Goal: Task Accomplishment & Management: Use online tool/utility

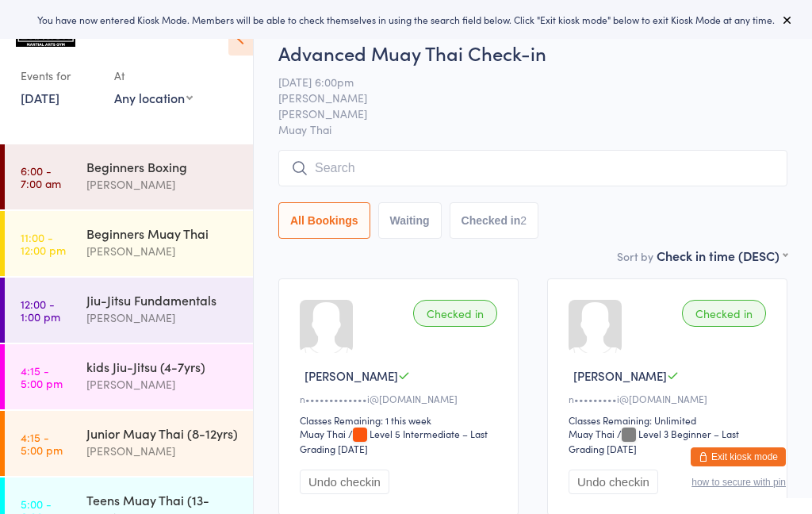
click at [59, 98] on link "16 Sep, 2025" at bounding box center [40, 97] width 39 height 17
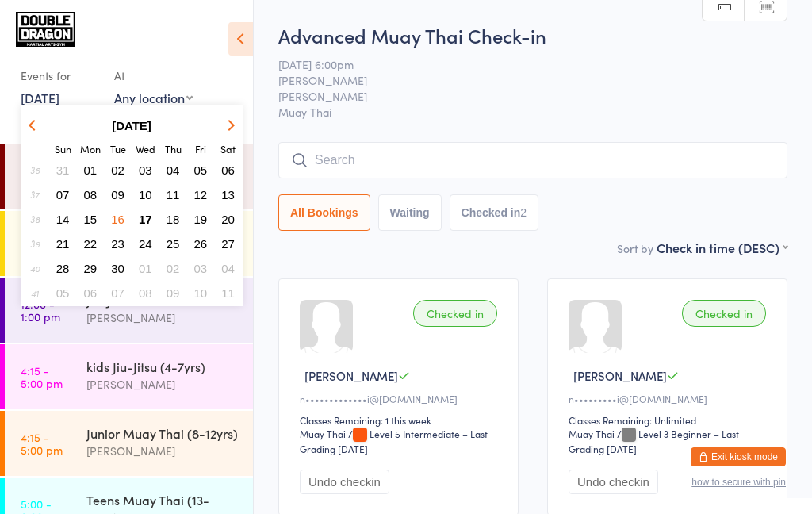
click at [150, 222] on span "17" at bounding box center [145, 219] width 13 height 13
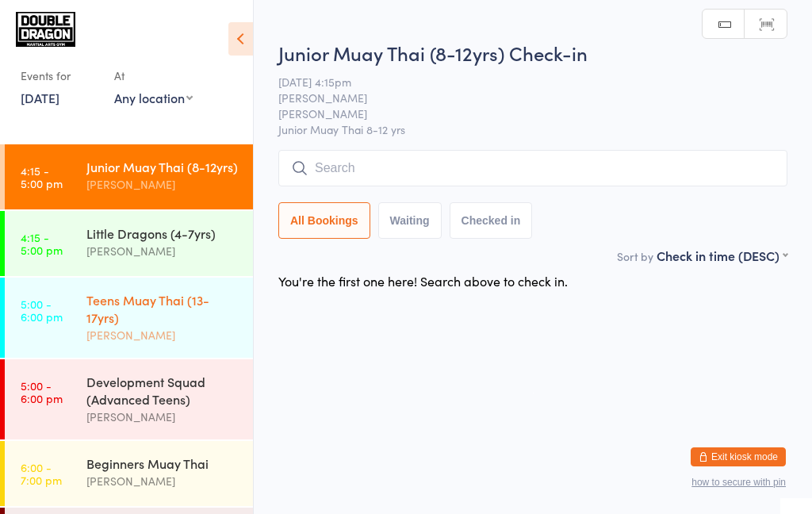
click at [195, 316] on div "Teens Muay Thai (13-17yrs)" at bounding box center [162, 308] width 153 height 35
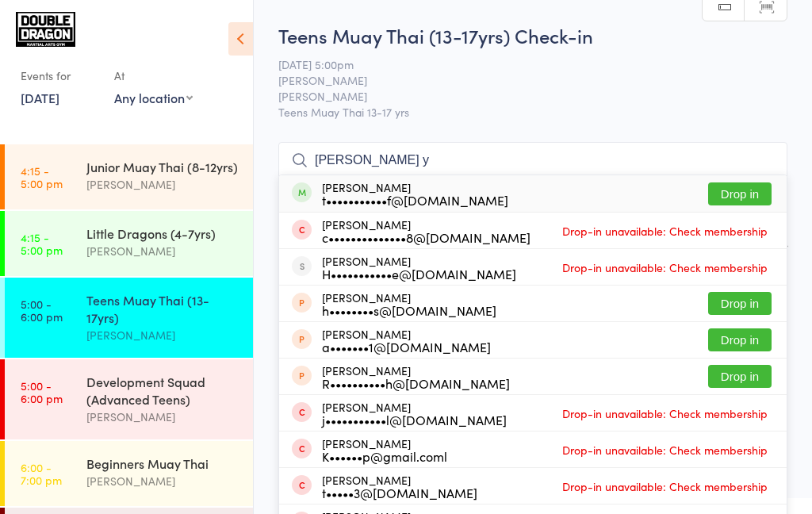
type input "Harry y"
click at [358, 205] on div "t•••••••••••f@hotmail.com" at bounding box center [415, 200] width 186 height 13
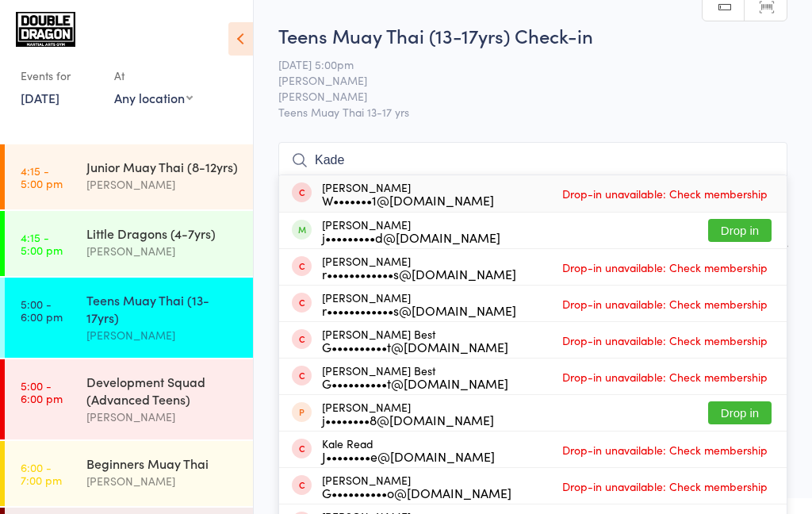
type input "Kade"
click at [343, 249] on li "Jack Kaladelfos r••••••••••••s@bigpond.com Drop-in unavailable: Check membership" at bounding box center [533, 266] width 508 height 36
type input "Kade"
click at [369, 233] on div "j•••••••••d@gmail.com" at bounding box center [411, 237] width 178 height 13
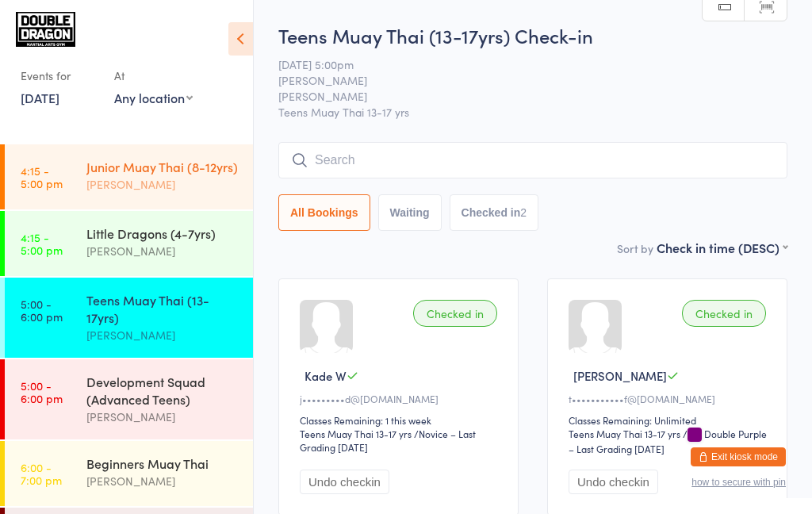
click at [189, 186] on div "[PERSON_NAME]" at bounding box center [162, 184] width 153 height 18
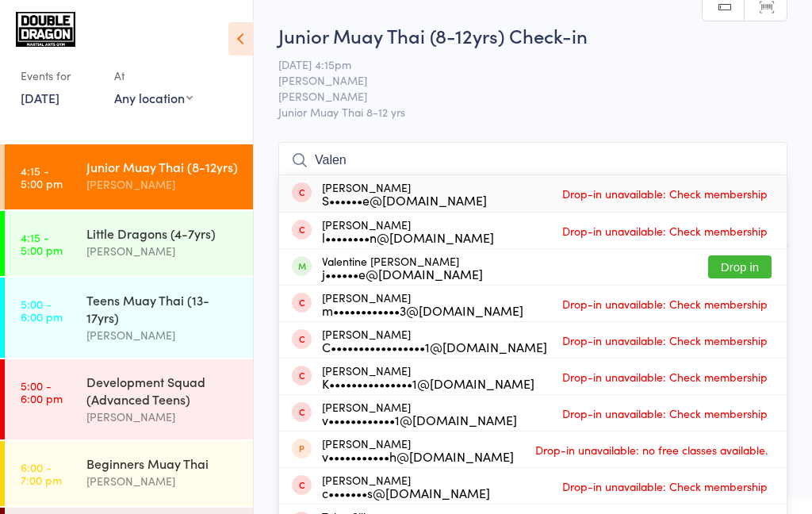
type input "Valen"
click at [358, 273] on div "j••••••e@[DOMAIN_NAME]" at bounding box center [402, 273] width 161 height 13
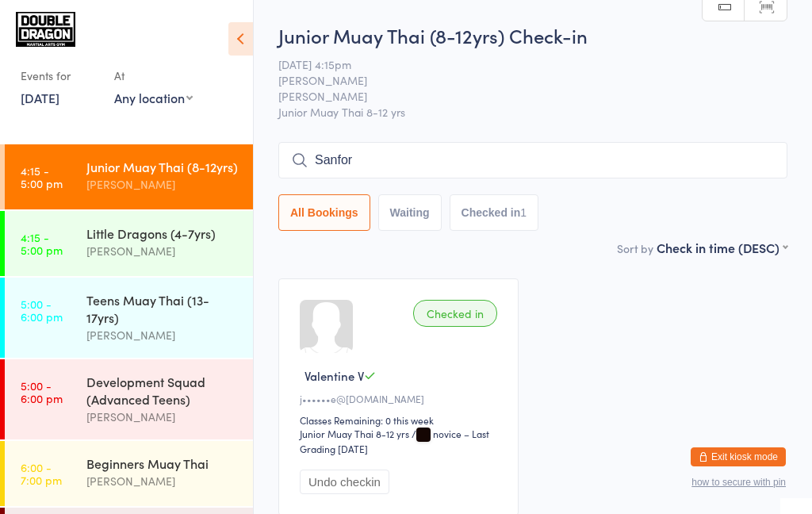
type input "Sanford"
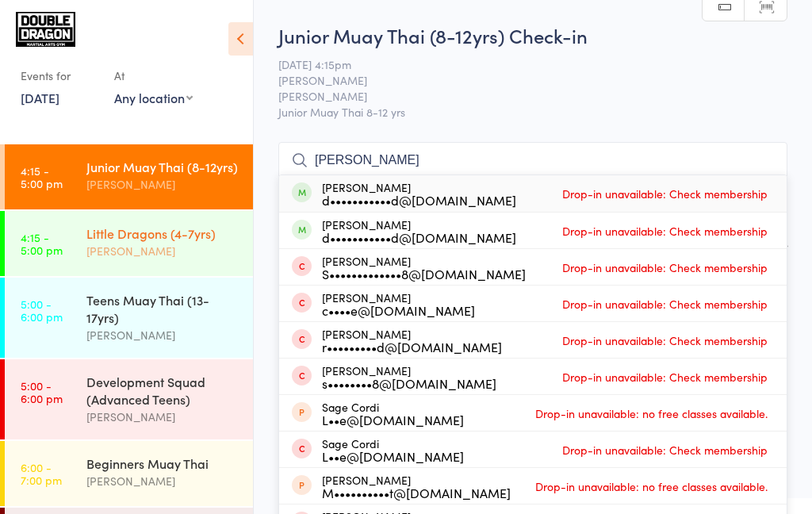
click at [125, 251] on div "[PERSON_NAME]" at bounding box center [162, 251] width 153 height 18
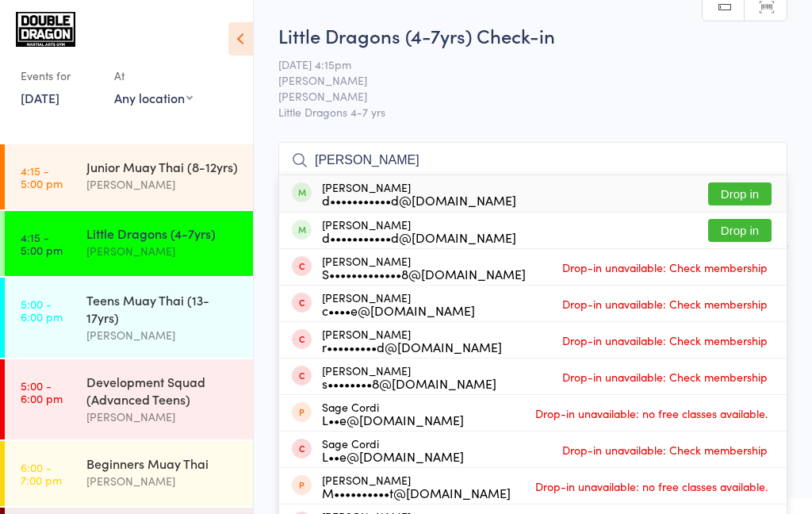
type input "Sanford"
click at [749, 197] on button "Drop in" at bounding box center [739, 193] width 63 height 23
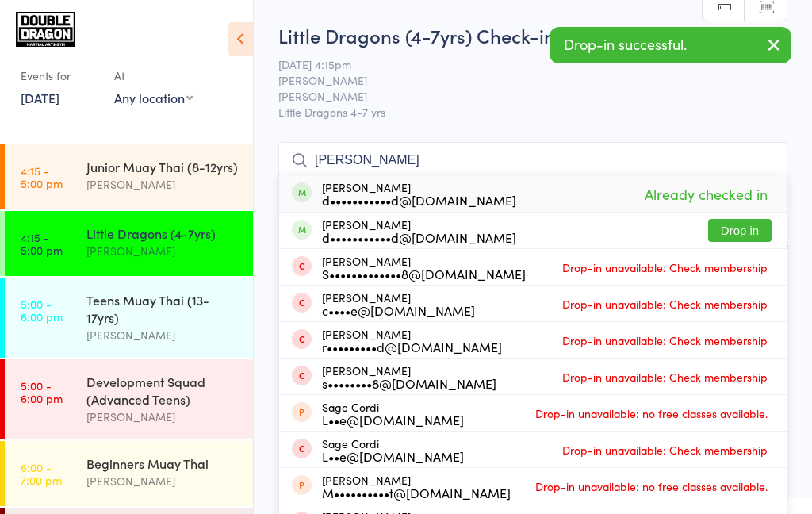
type input "Sanford"
click at [753, 231] on button "Drop in" at bounding box center [739, 230] width 63 height 23
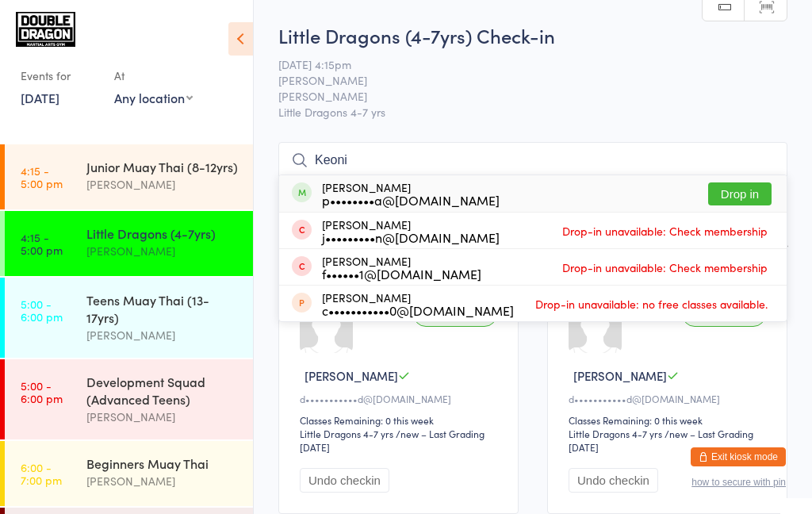
type input "Keoni"
click at [740, 197] on button "Drop in" at bounding box center [739, 193] width 63 height 23
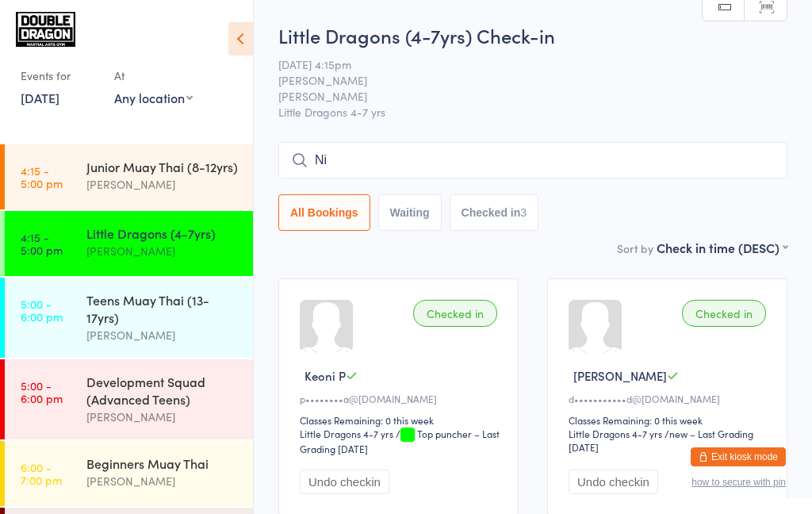
type input "Nis"
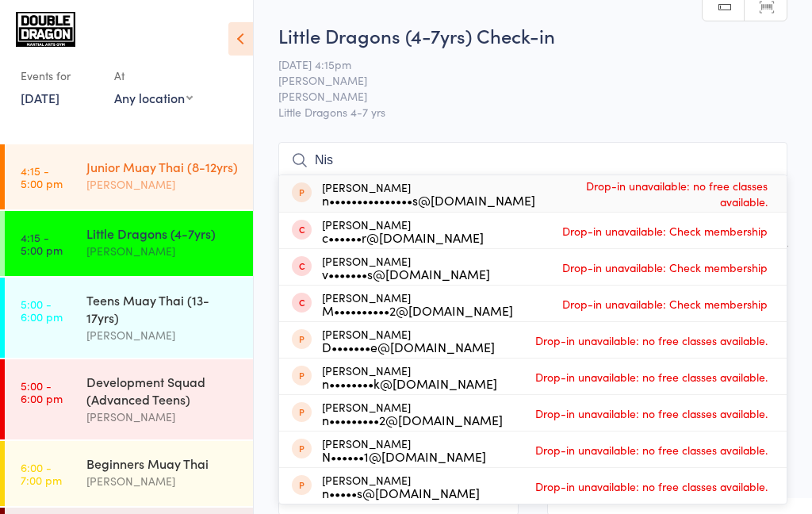
click at [171, 189] on div "[PERSON_NAME]" at bounding box center [162, 184] width 153 height 18
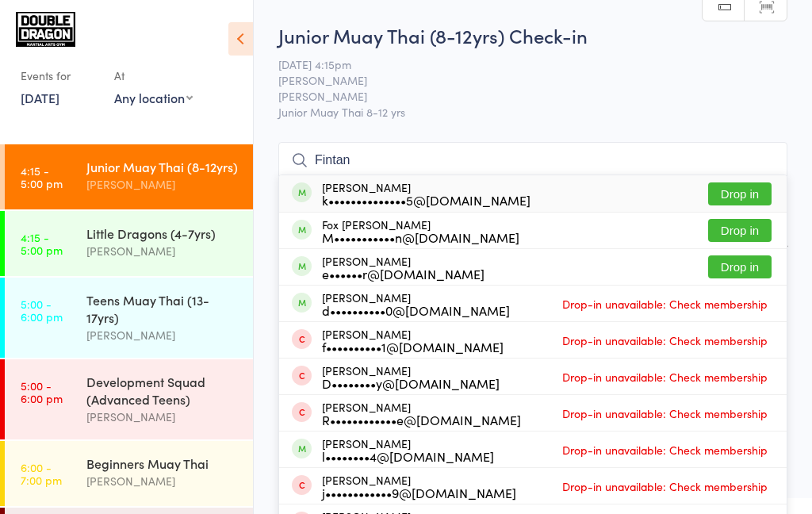
type input "Fintan"
click at [736, 199] on button "Drop in" at bounding box center [739, 193] width 63 height 23
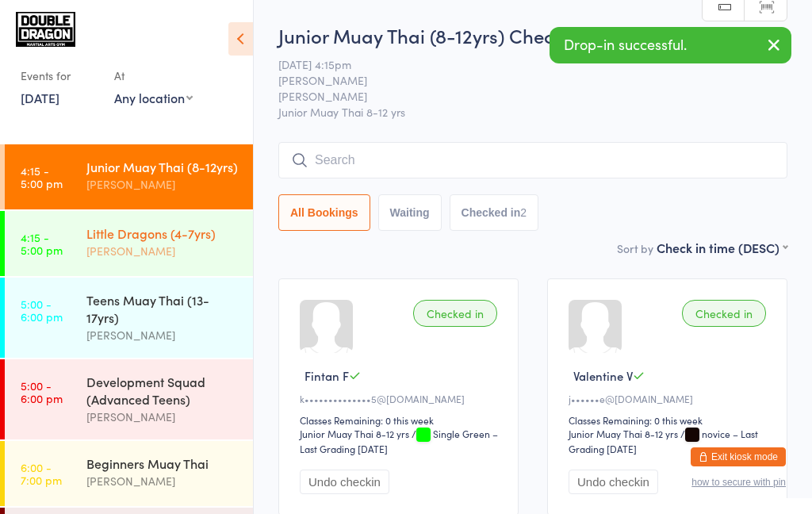
click at [215, 231] on div "Little Dragons (4-7yrs)" at bounding box center [162, 232] width 153 height 17
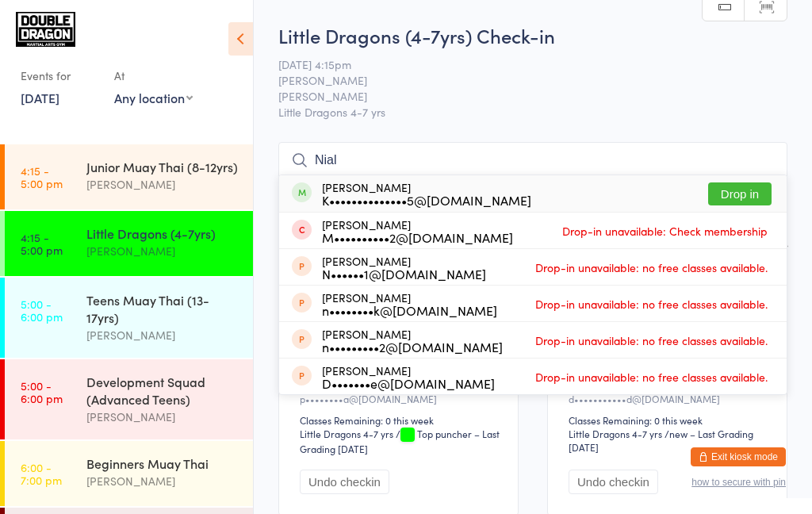
type input "Nial"
click at [724, 191] on button "Drop in" at bounding box center [739, 193] width 63 height 23
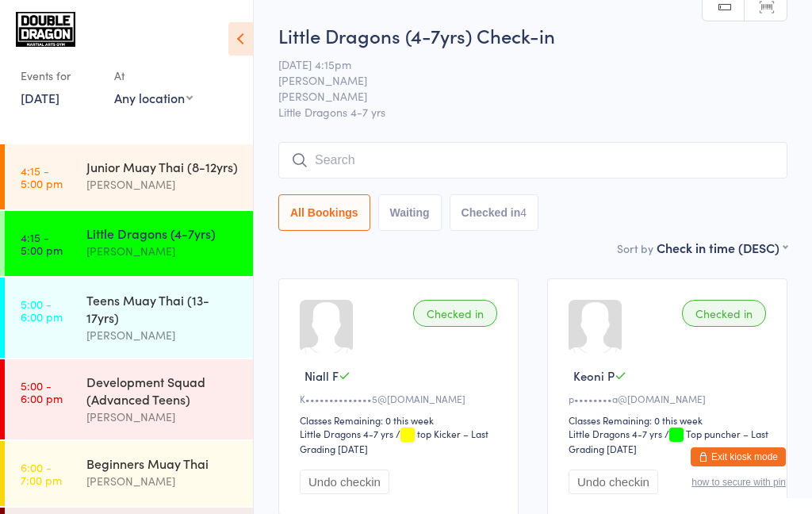
click at [77, 260] on link "4:15 - 5:00 pm Little Dragons (4-7yrs) Shane Greenwood" at bounding box center [129, 243] width 248 height 65
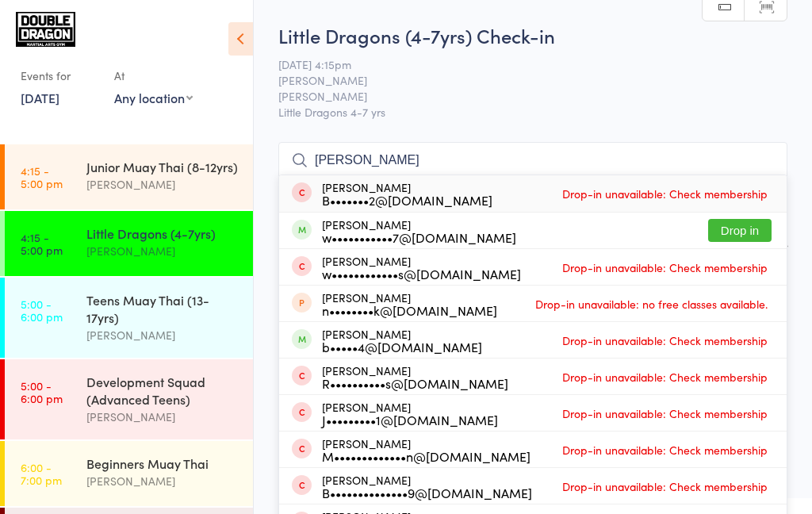
type input "Blair"
click at [757, 228] on button "Drop in" at bounding box center [739, 230] width 63 height 23
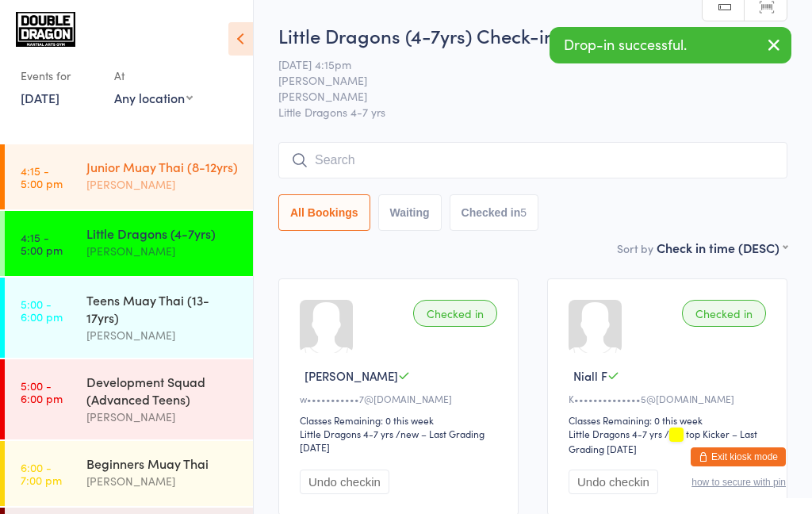
click at [75, 182] on link "4:15 - 5:00 pm Junior Muay Thai (8-12yrs) rowan sangster" at bounding box center [129, 176] width 248 height 65
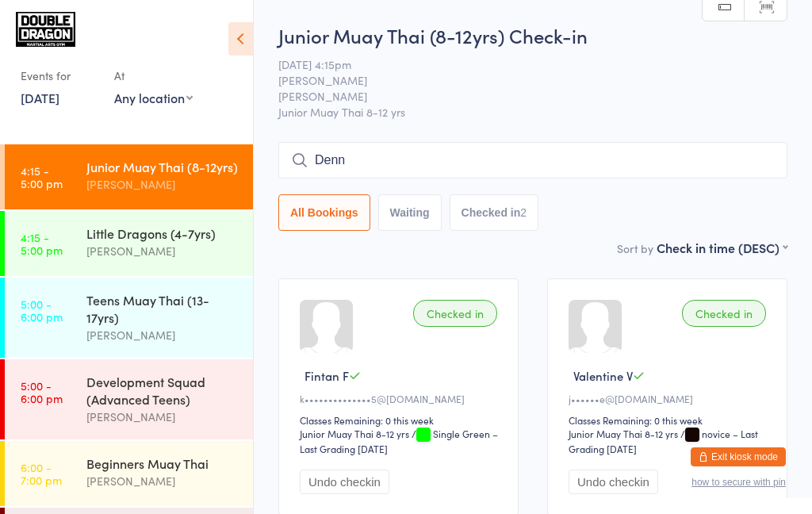
type input "Denny"
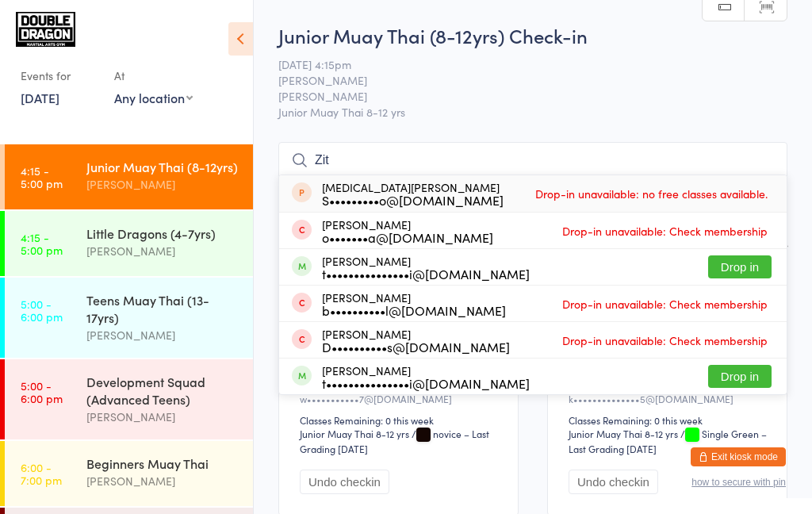
type input "Zit"
click at [738, 261] on button "Drop in" at bounding box center [739, 266] width 63 height 23
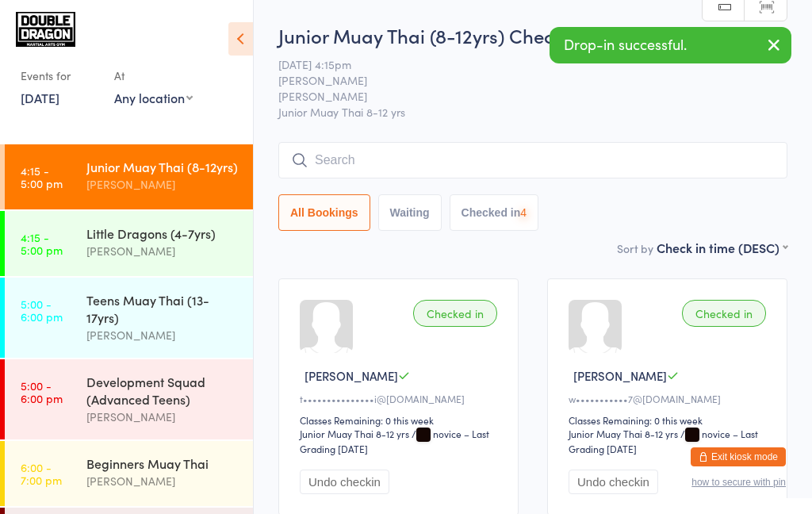
click at [466, 167] on input "search" at bounding box center [532, 160] width 509 height 36
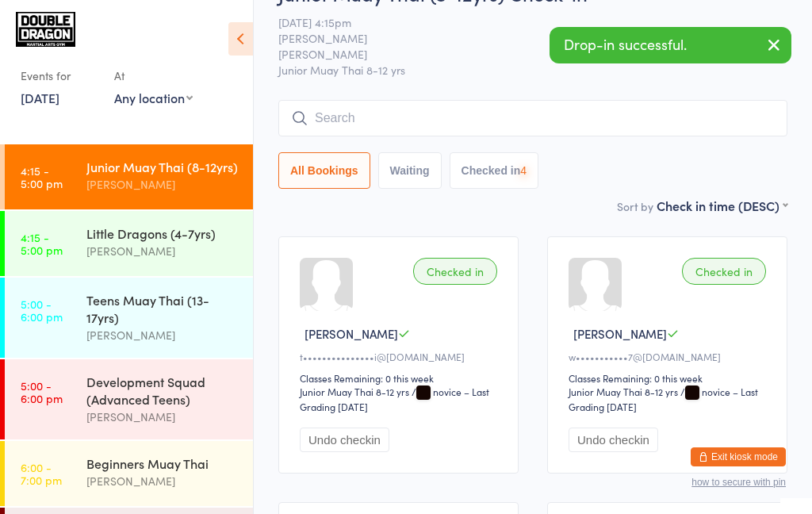
scroll to position [121, 0]
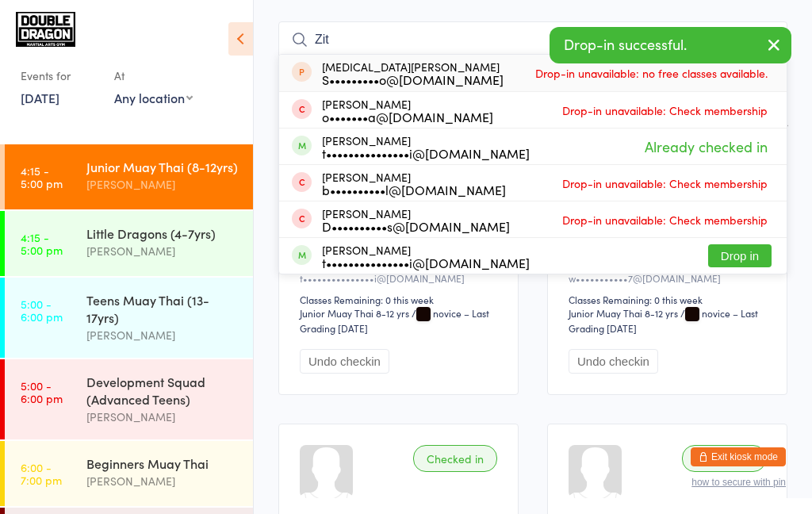
type input "Zit"
click at [738, 252] on button "Drop in" at bounding box center [739, 255] width 63 height 23
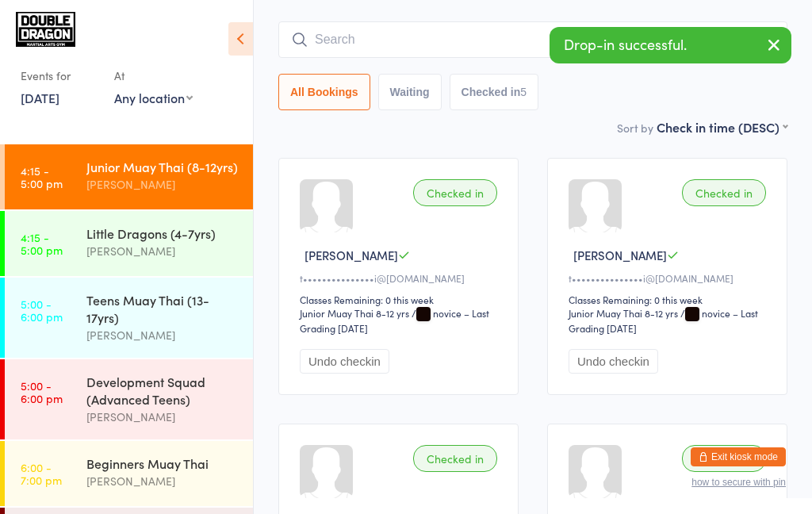
click at [199, 162] on div "Junior Muay Thai (8-12yrs)" at bounding box center [162, 166] width 153 height 17
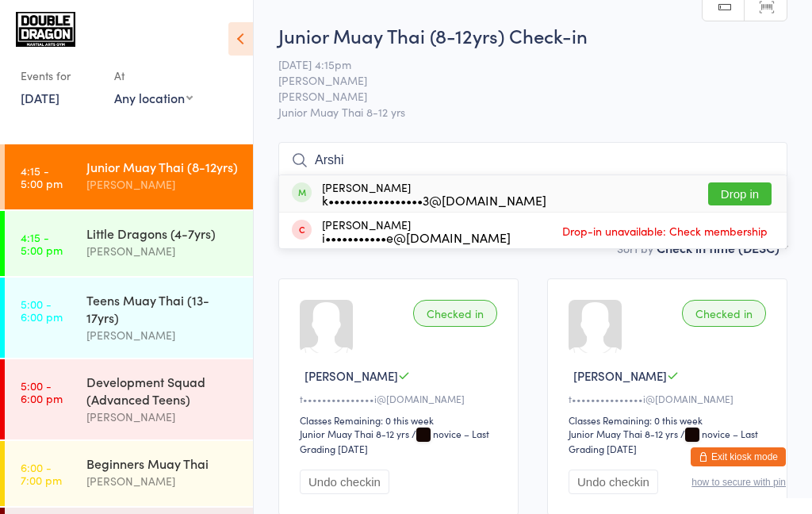
type input "Arshi"
click at [730, 197] on button "Drop in" at bounding box center [739, 193] width 63 height 23
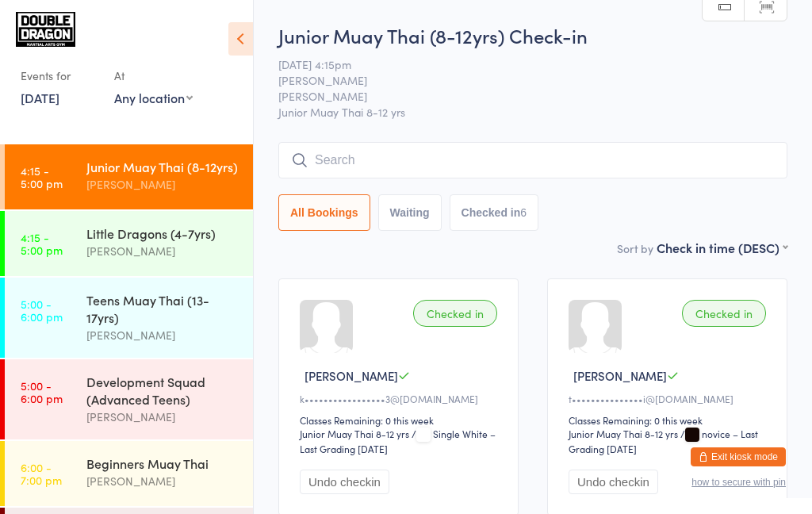
click at [575, 175] on input "search" at bounding box center [532, 160] width 509 height 36
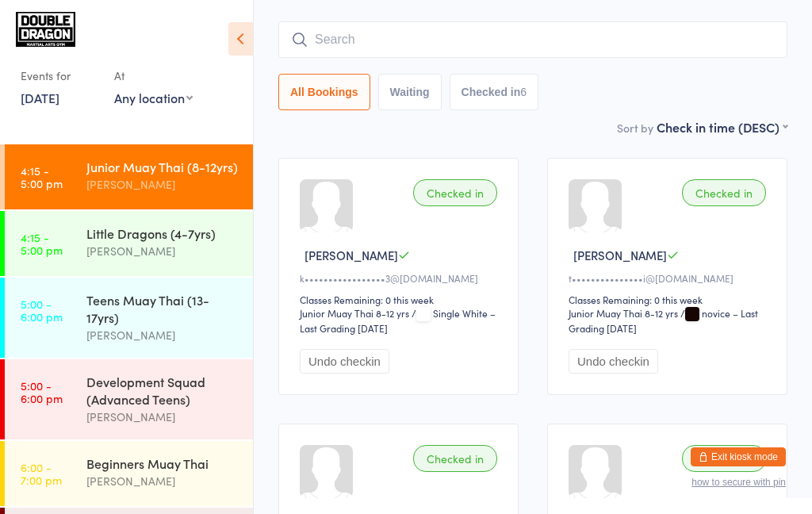
click at [581, 179] on div at bounding box center [595, 205] width 53 height 53
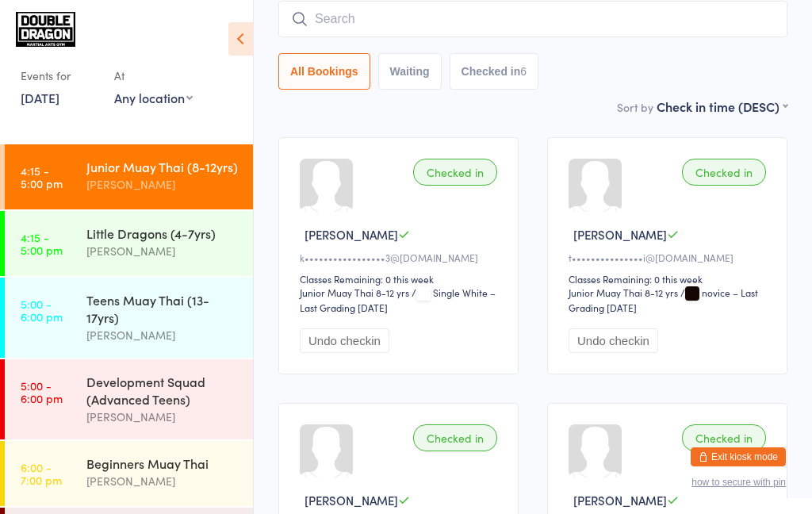
click at [379, 22] on input "search" at bounding box center [532, 19] width 509 height 36
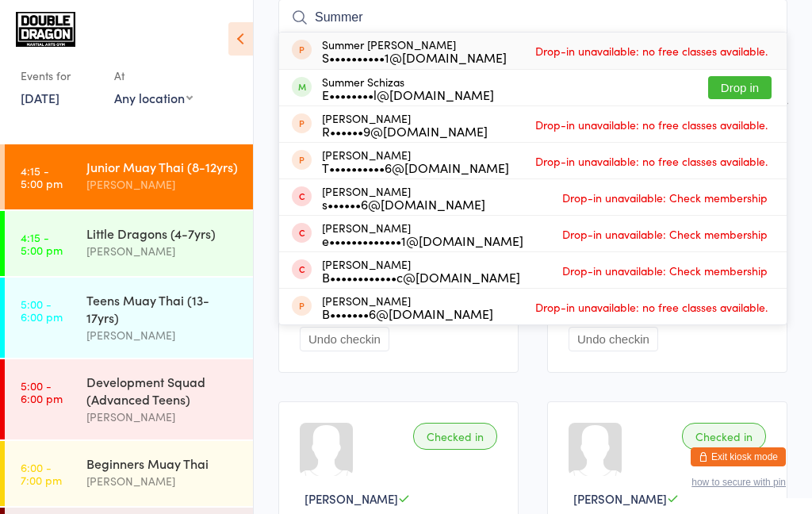
type input "Summer"
click at [749, 92] on button "Drop in" at bounding box center [739, 87] width 63 height 23
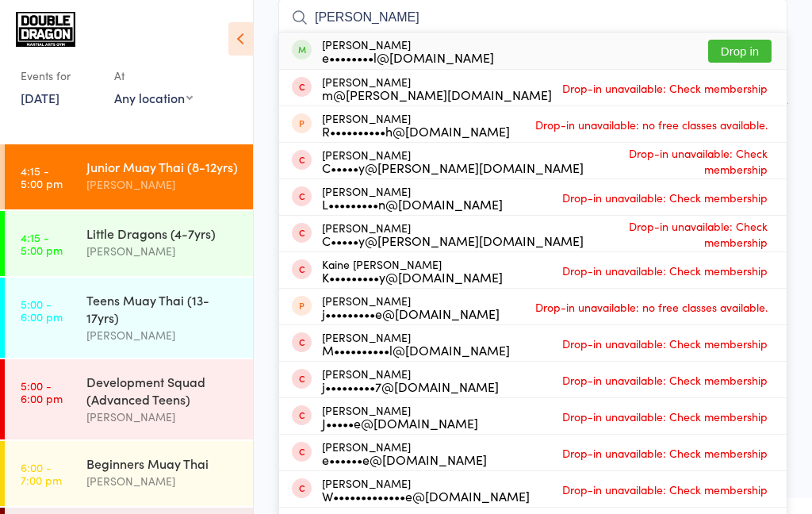
type input "[PERSON_NAME]"
click at [758, 53] on button "Drop in" at bounding box center [739, 51] width 63 height 23
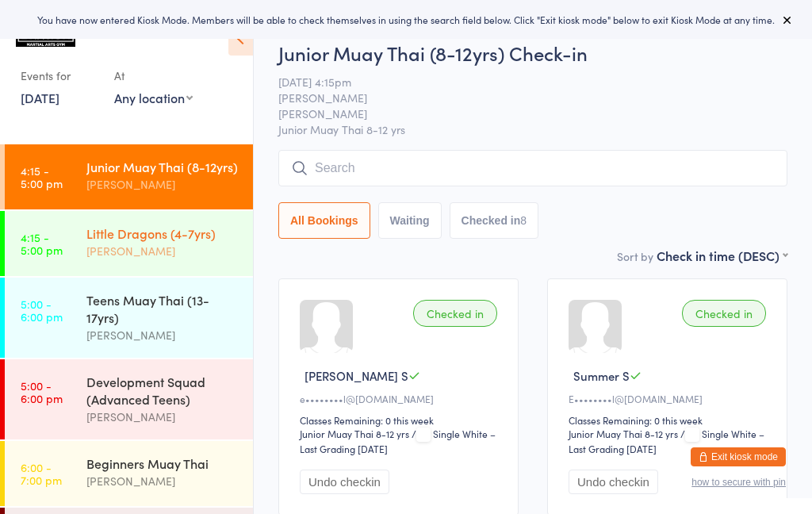
click at [156, 238] on div "Little Dragons (4-7yrs)" at bounding box center [162, 232] width 153 height 17
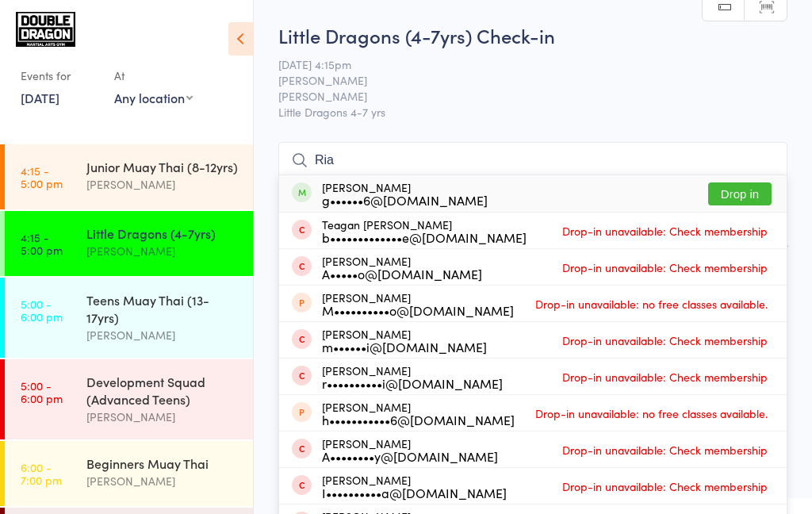
type input "Ria"
click at [744, 197] on button "Drop in" at bounding box center [739, 193] width 63 height 23
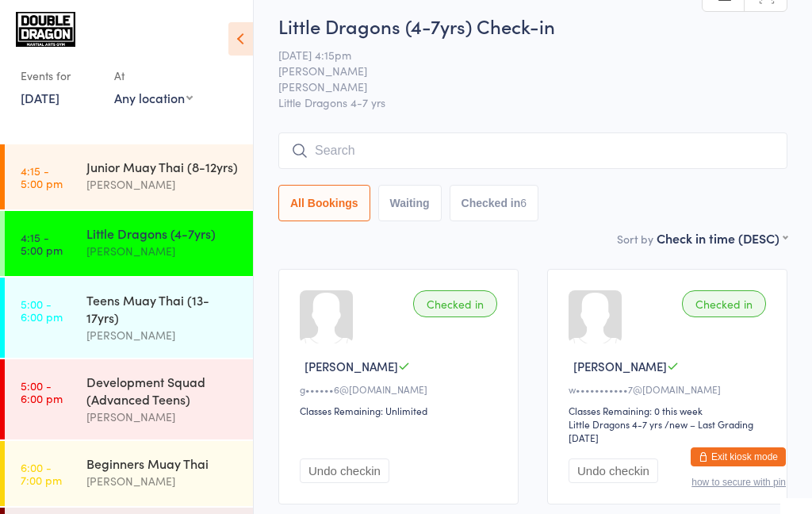
scroll to position [11, 0]
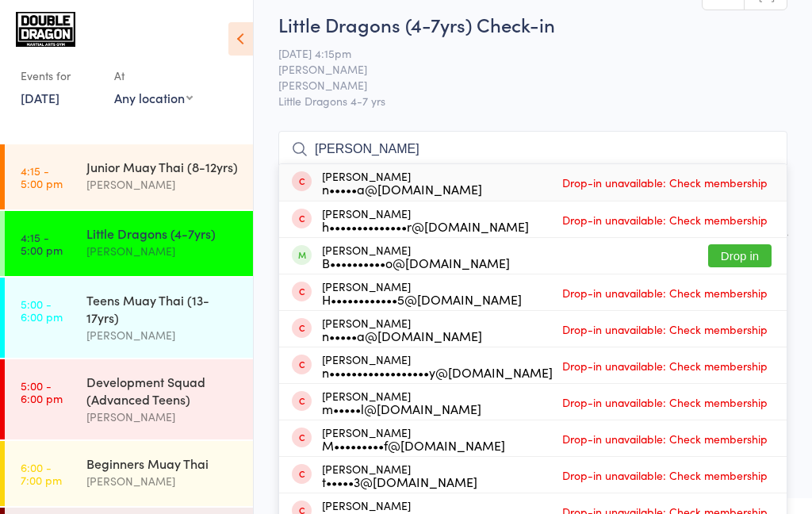
type input "Harvey"
click at [356, 261] on div "B••••••••••o@gmail.com" at bounding box center [416, 262] width 188 height 13
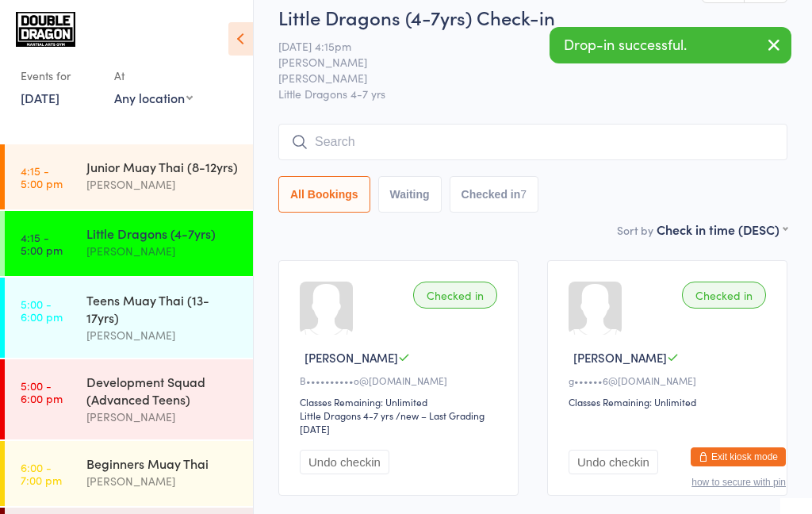
scroll to position [13, 0]
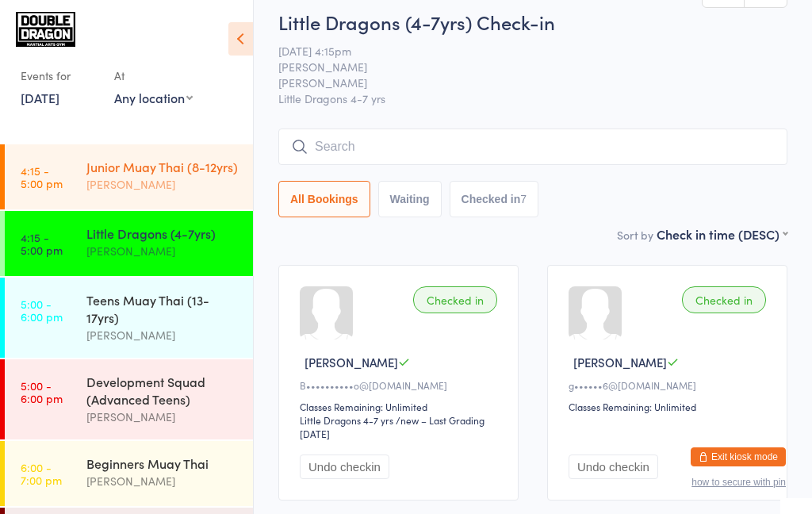
click at [167, 169] on div "Junior Muay Thai (8-12yrs)" at bounding box center [162, 166] width 153 height 17
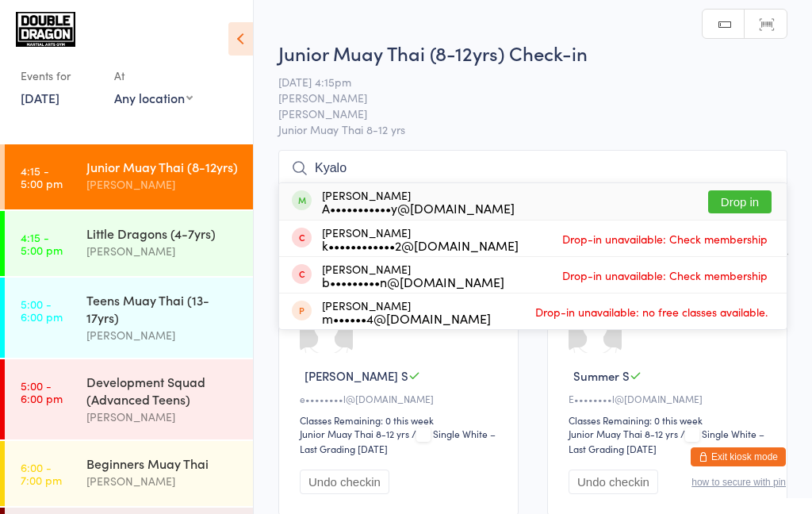
type input "Kyalo"
click at [743, 204] on button "Drop in" at bounding box center [739, 201] width 63 height 23
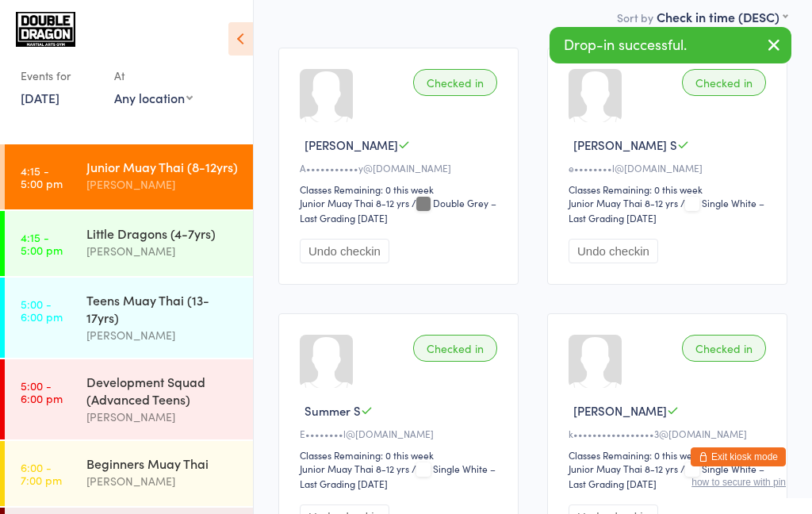
scroll to position [221, 0]
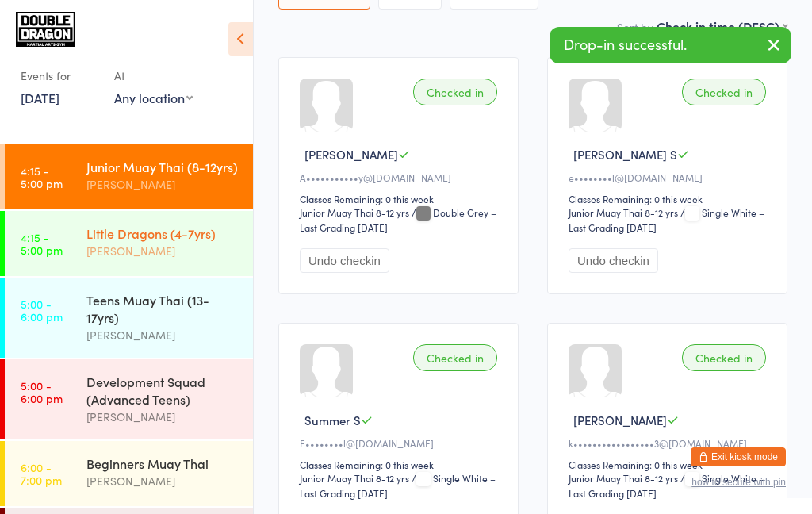
click at [167, 253] on div "[PERSON_NAME]" at bounding box center [162, 251] width 153 height 18
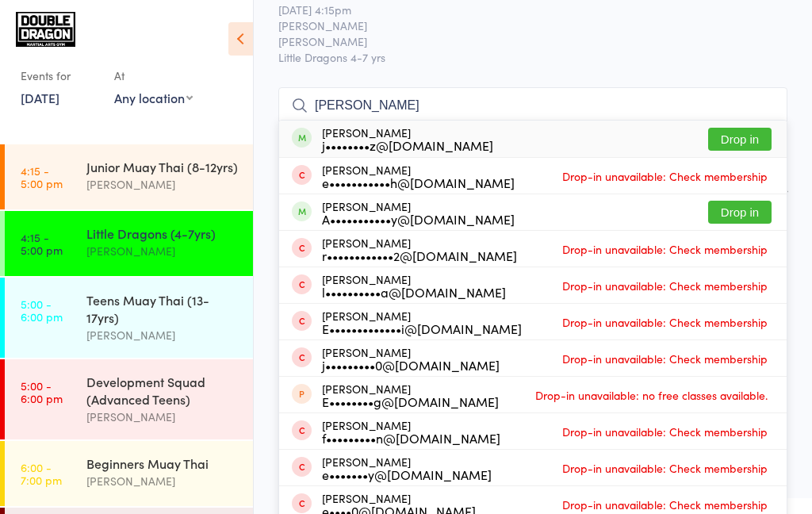
scroll to position [55, 0]
type input "Elijah"
click at [740, 218] on button "Drop in" at bounding box center [739, 212] width 63 height 23
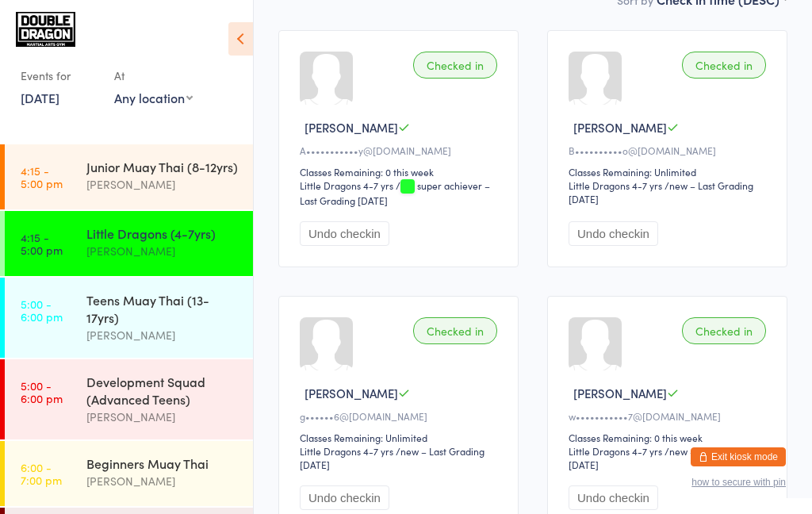
scroll to position [153, 0]
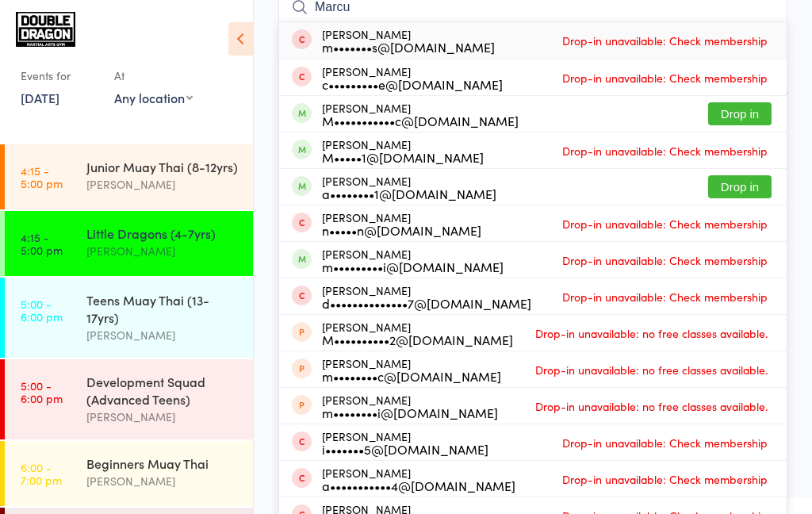
type input "Marcu"
click at [746, 134] on div "Marcus Barbera M•••••1@hotmail.com Drop-in unavailable: Check membership" at bounding box center [533, 150] width 508 height 36
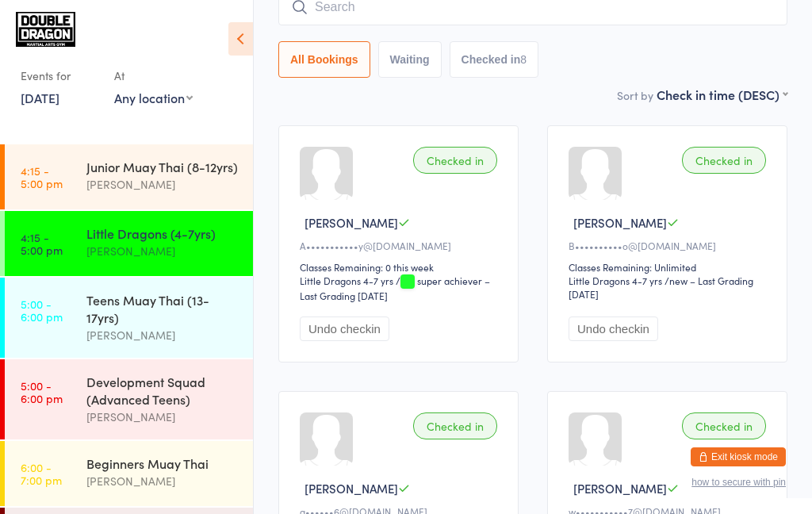
scroll to position [143, 0]
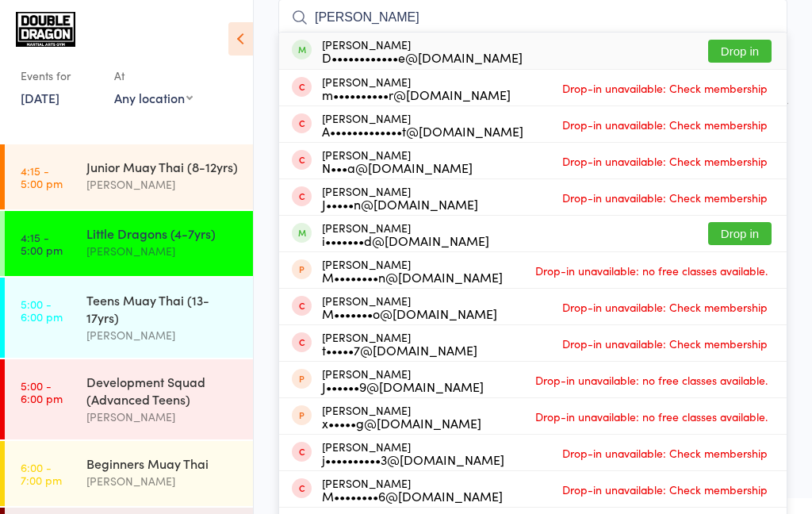
type input "Maximilian"
click at [450, 59] on div "D••••••••••••e@gmail.com" at bounding box center [422, 57] width 201 height 13
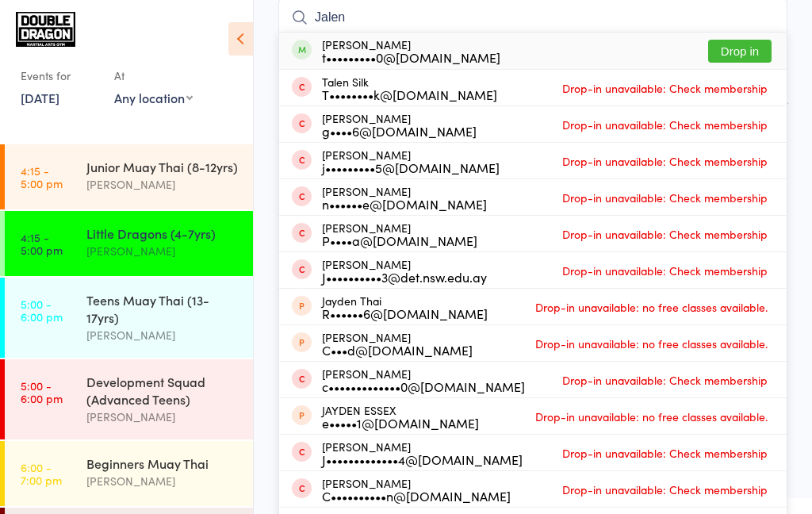
type input "Jalen"
click at [749, 52] on button "Drop in" at bounding box center [739, 51] width 63 height 23
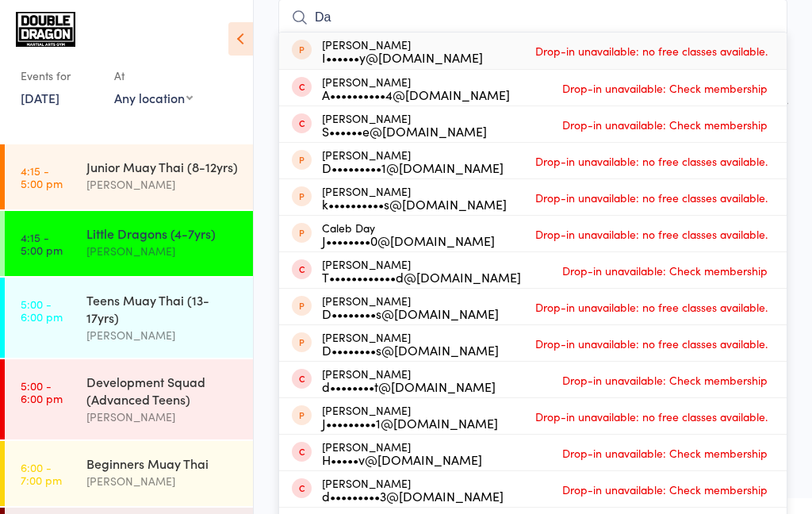
type input "D"
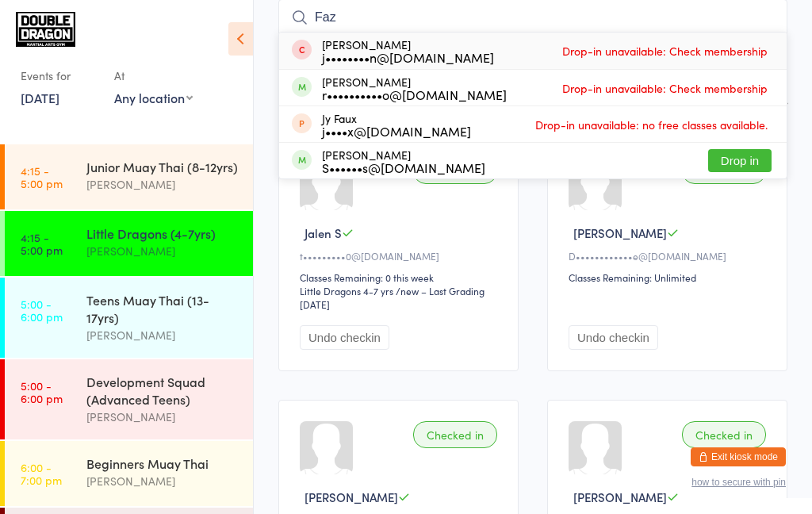
type input "Faz"
click at [748, 160] on button "Drop in" at bounding box center [739, 160] width 63 height 23
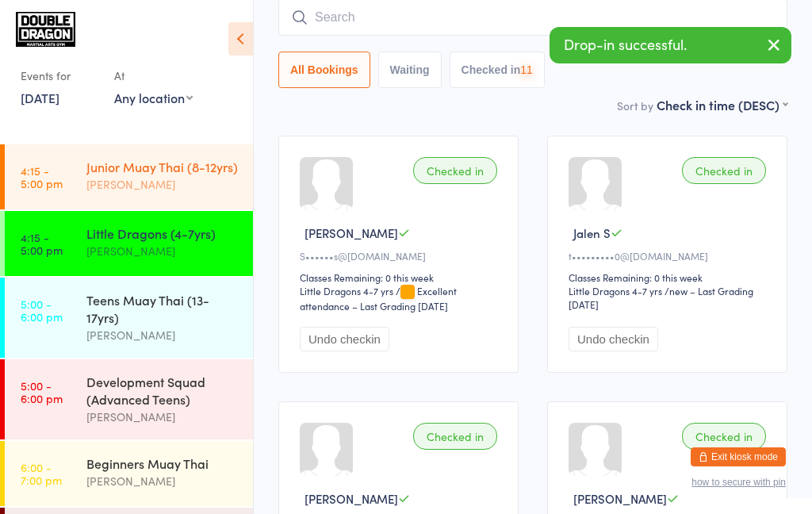
click at [185, 182] on div "[PERSON_NAME]" at bounding box center [162, 184] width 153 height 18
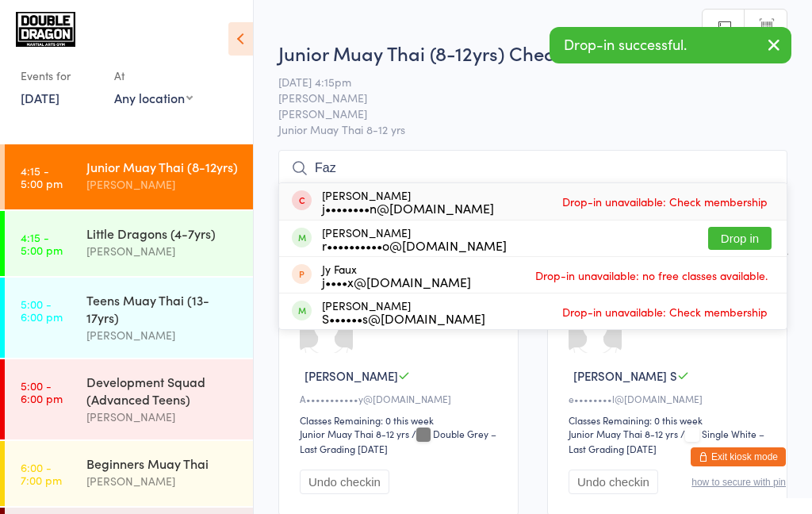
type input "Faz"
click at [748, 244] on button "Drop in" at bounding box center [739, 238] width 63 height 23
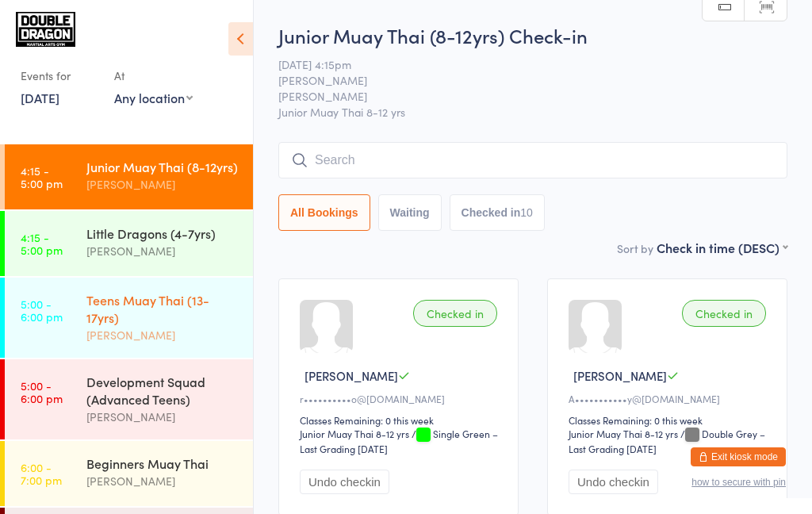
click at [163, 314] on div "Teens Muay Thai (13-17yrs)" at bounding box center [162, 308] width 153 height 35
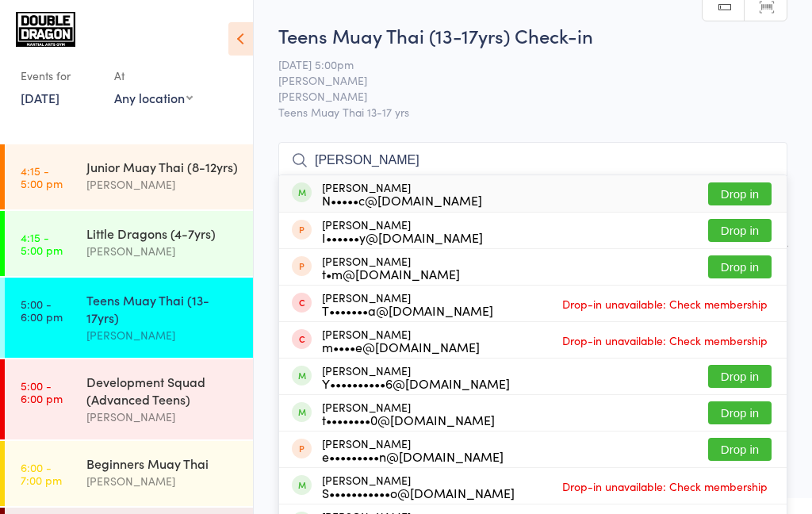
type input "Tom p"
click at [402, 197] on div "N•••••c@gmail.com" at bounding box center [402, 200] width 160 height 13
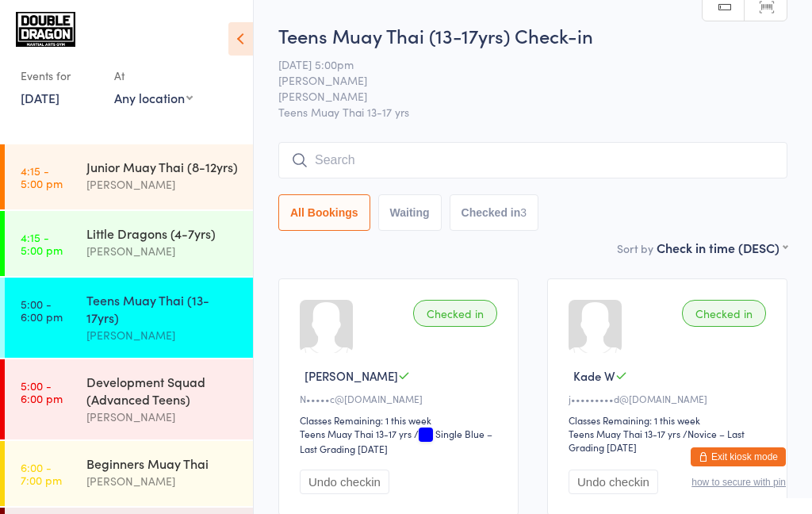
click at [369, 164] on input "search" at bounding box center [532, 160] width 509 height 36
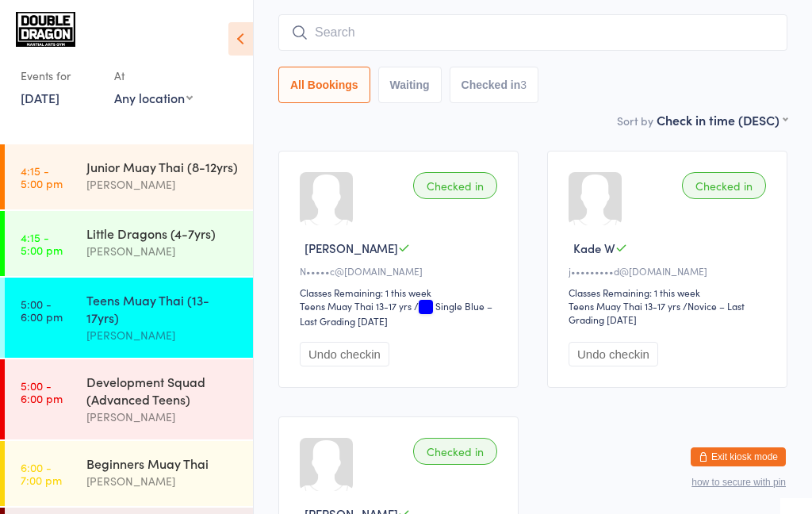
scroll to position [143, 0]
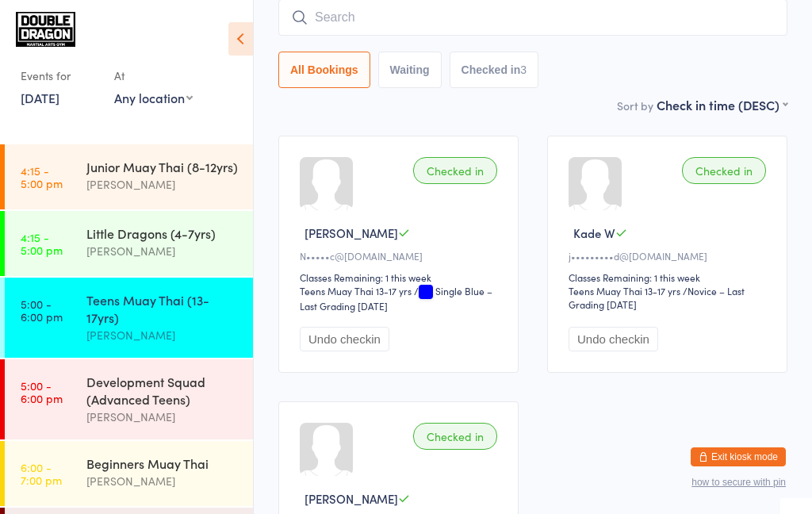
type input "P"
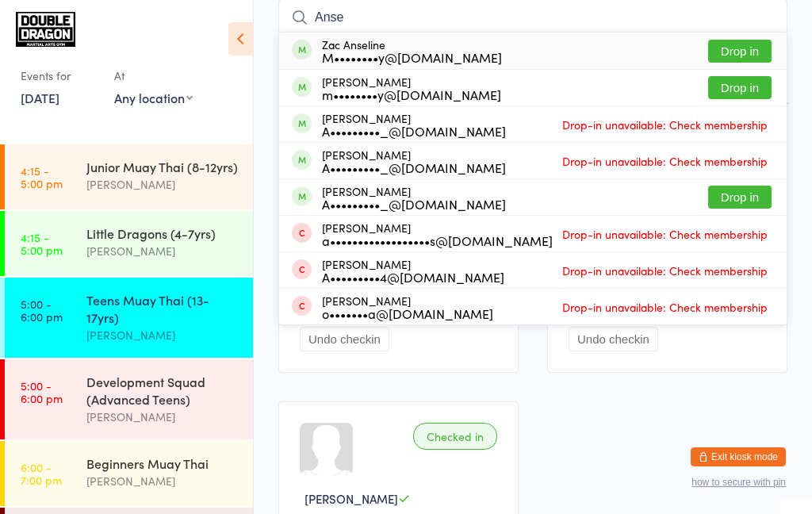
type input "Anse"
click at [727, 94] on button "Drop in" at bounding box center [739, 87] width 63 height 23
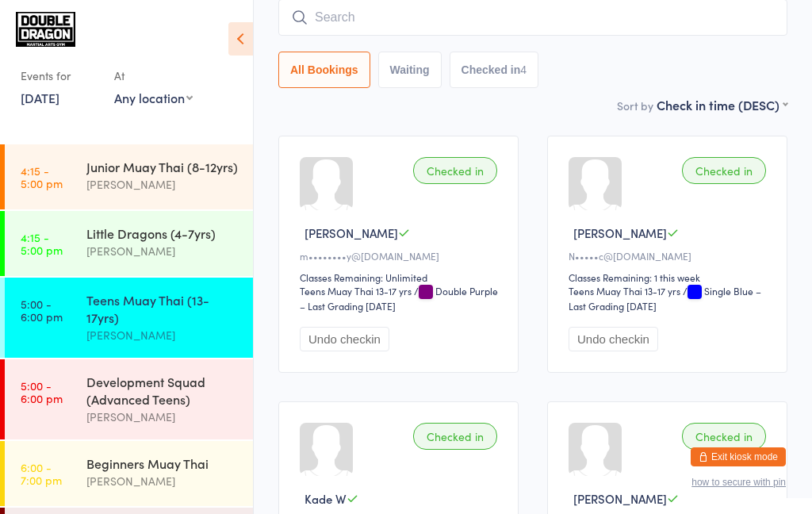
click at [187, 316] on div "Teens Muay Thai (13-17yrs)" at bounding box center [162, 308] width 153 height 35
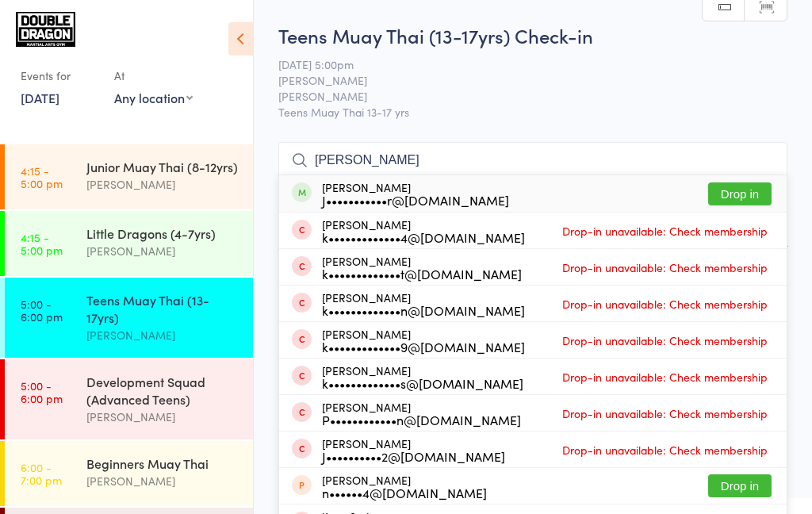
type input "Kaylyn"
click at [740, 197] on button "Drop in" at bounding box center [739, 193] width 63 height 23
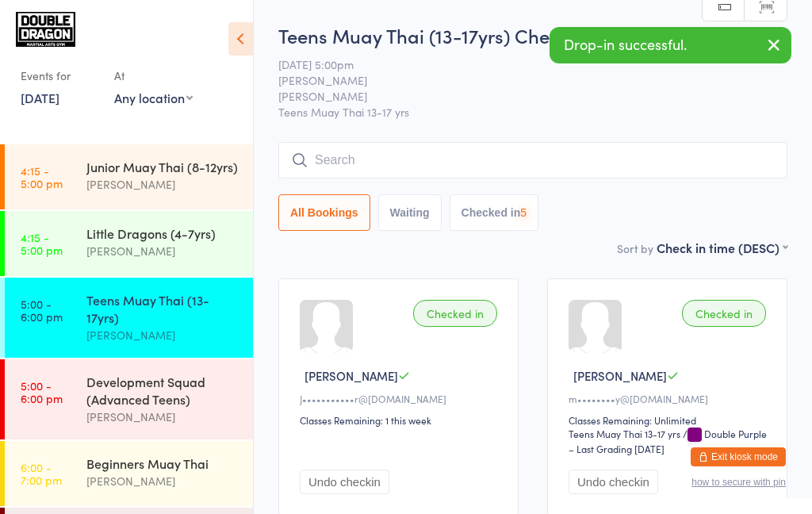
click at [723, 163] on input "search" at bounding box center [532, 160] width 509 height 36
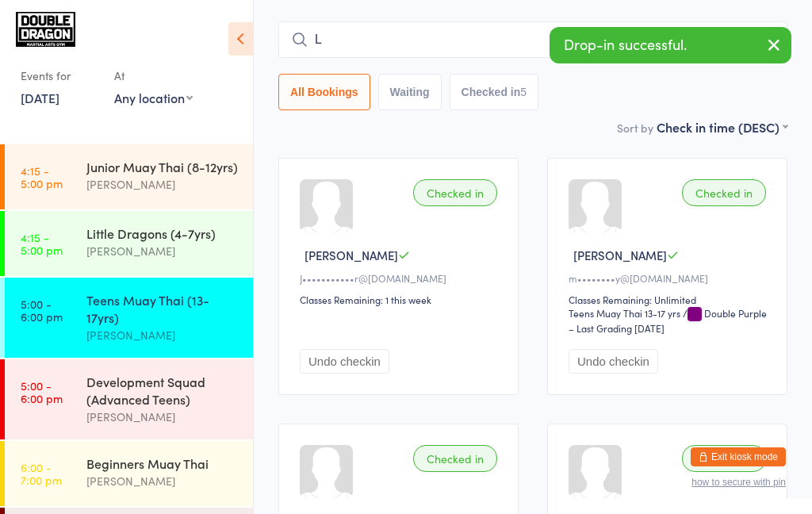
scroll to position [133, 0]
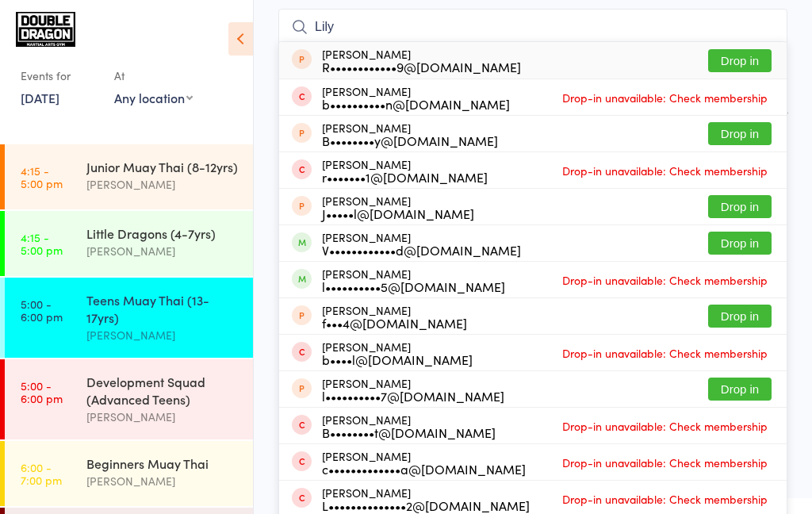
type input "Lily"
click at [742, 247] on button "Drop in" at bounding box center [739, 243] width 63 height 23
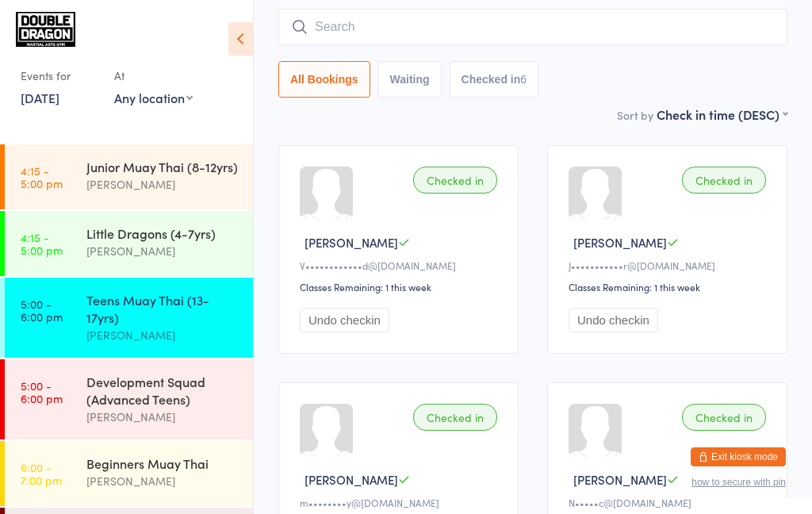
click at [134, 351] on div "Teens Muay Thai (13-17yrs) Rowan Sangster" at bounding box center [169, 318] width 167 height 80
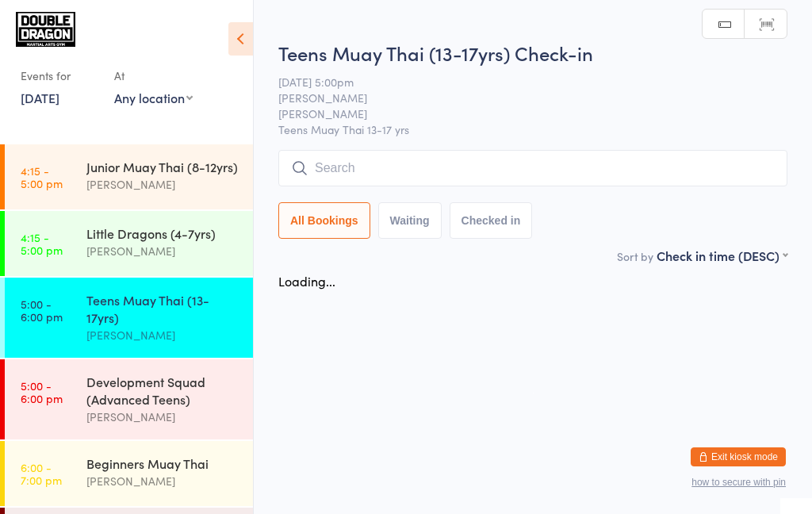
scroll to position [0, 0]
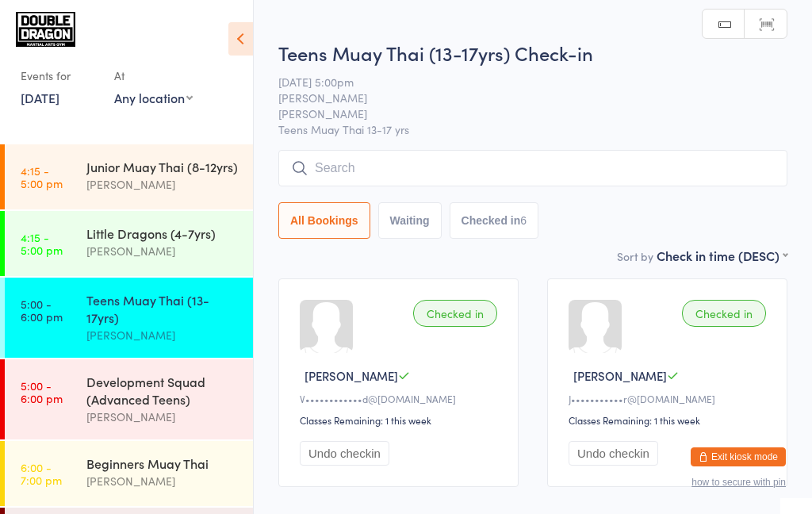
type input "S"
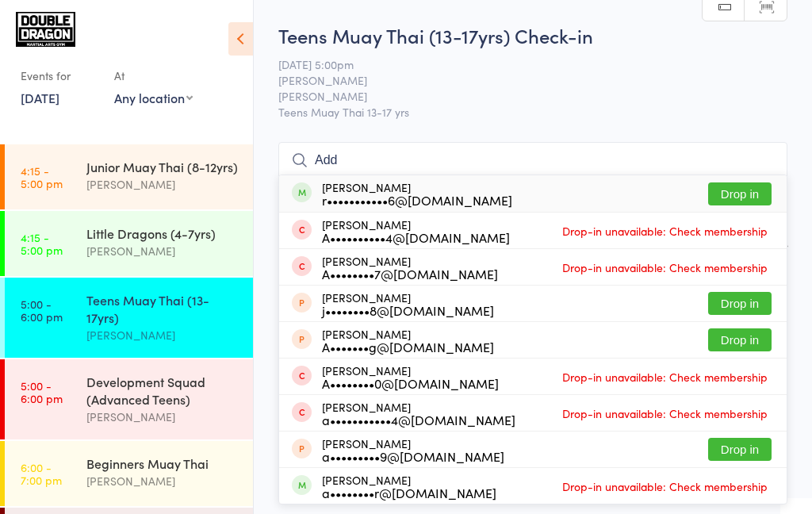
type input "Add"
click at [732, 201] on button "Drop in" at bounding box center [739, 193] width 63 height 23
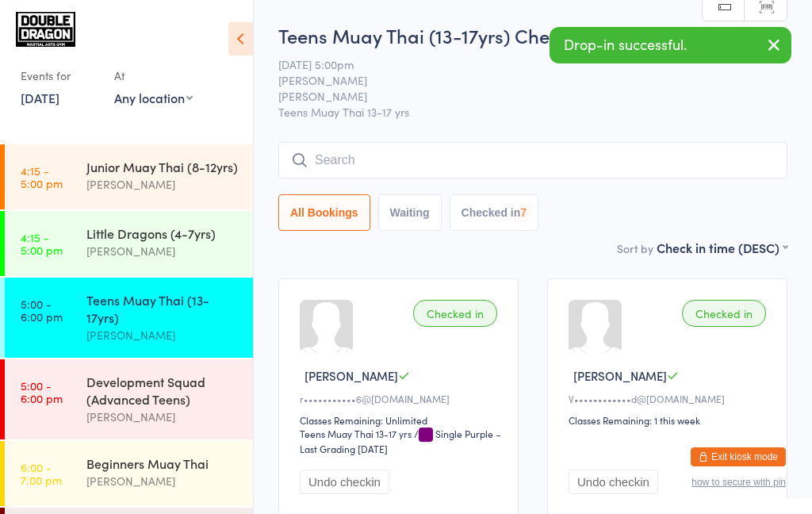
click at [767, 43] on icon "button" at bounding box center [774, 45] width 19 height 20
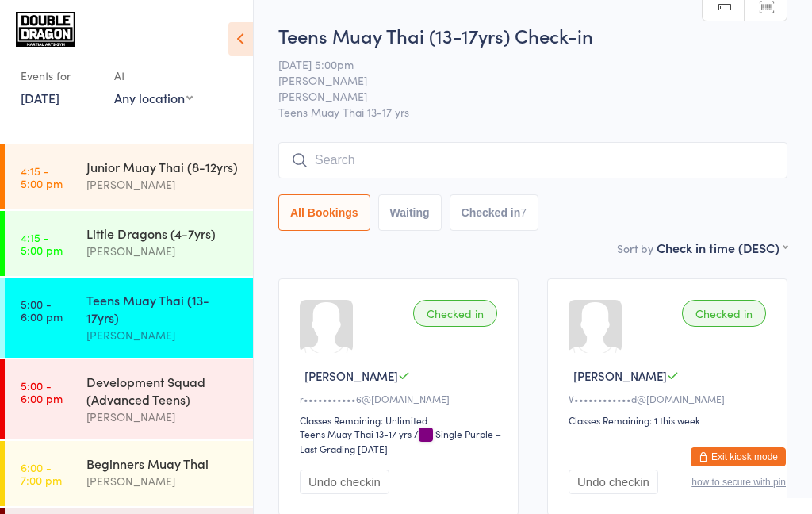
click at [147, 320] on div "Teens Muay Thai (13-17yrs)" at bounding box center [162, 308] width 153 height 35
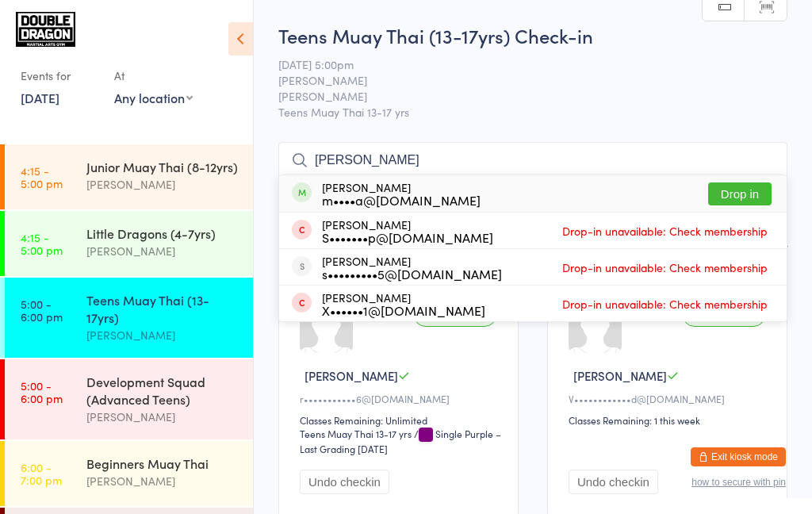
type input "Pascal"
click at [734, 198] on button "Drop in" at bounding box center [739, 193] width 63 height 23
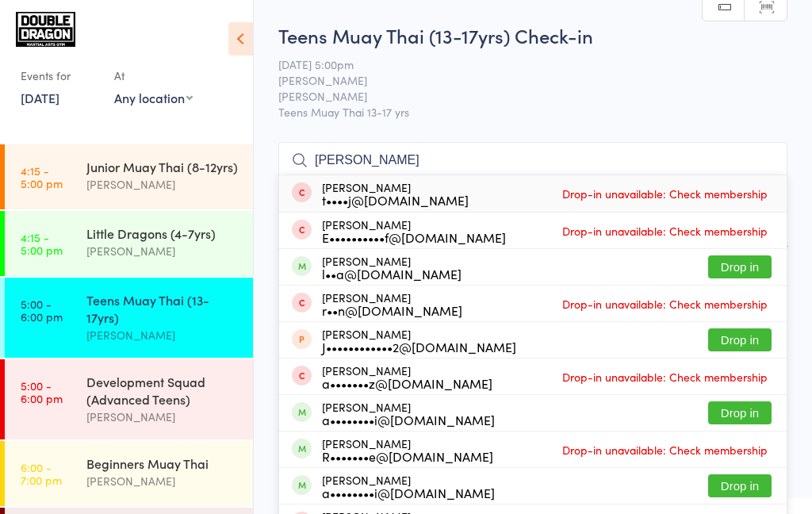
type input "Nate"
click at [740, 270] on button "Drop in" at bounding box center [739, 266] width 63 height 23
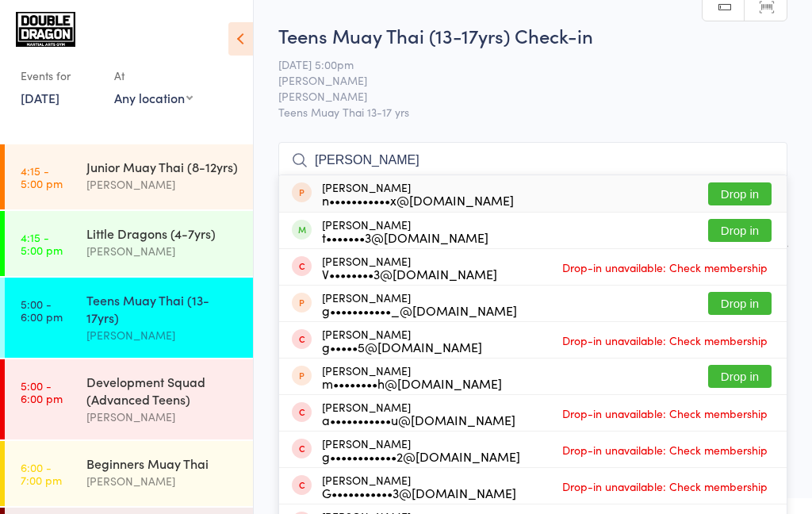
type input "Gabriel"
click at [725, 234] on button "Drop in" at bounding box center [739, 230] width 63 height 23
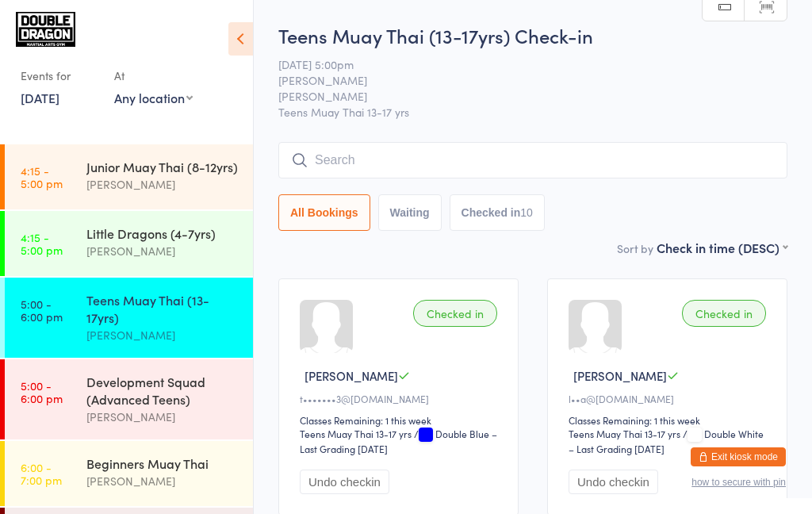
click at [154, 312] on div "Teens Muay Thai (13-17yrs)" at bounding box center [162, 308] width 153 height 35
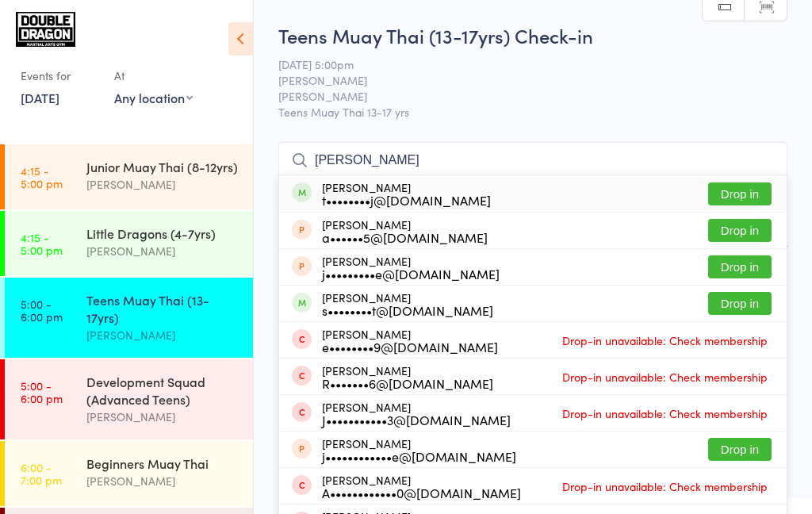
type input "Jack atkins"
click at [747, 201] on button "Drop in" at bounding box center [739, 193] width 63 height 23
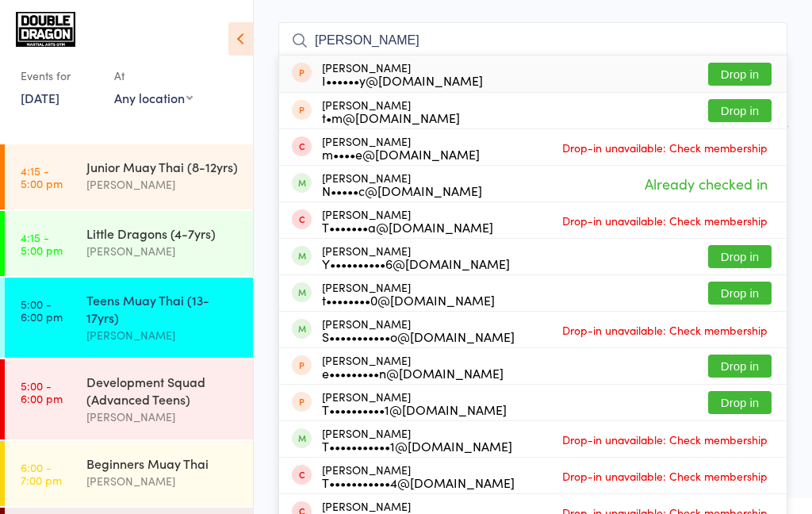
scroll to position [121, 0]
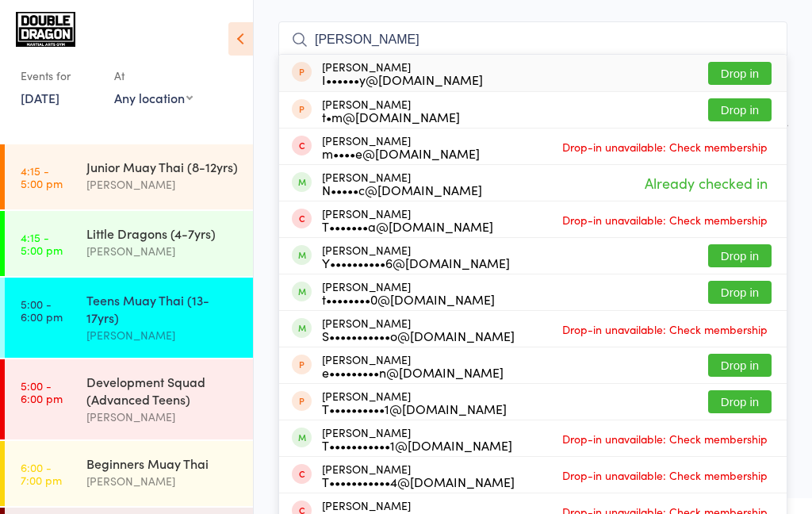
type input "Tom"
click at [740, 297] on button "Drop in" at bounding box center [739, 292] width 63 height 23
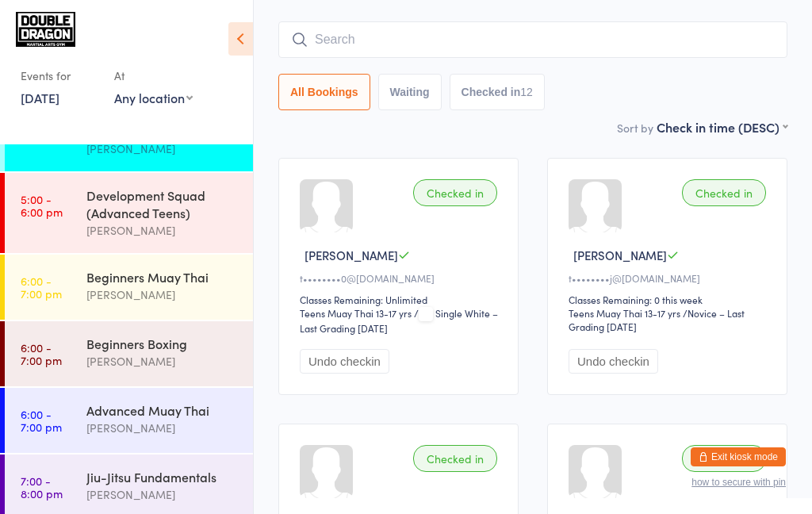
scroll to position [185, 0]
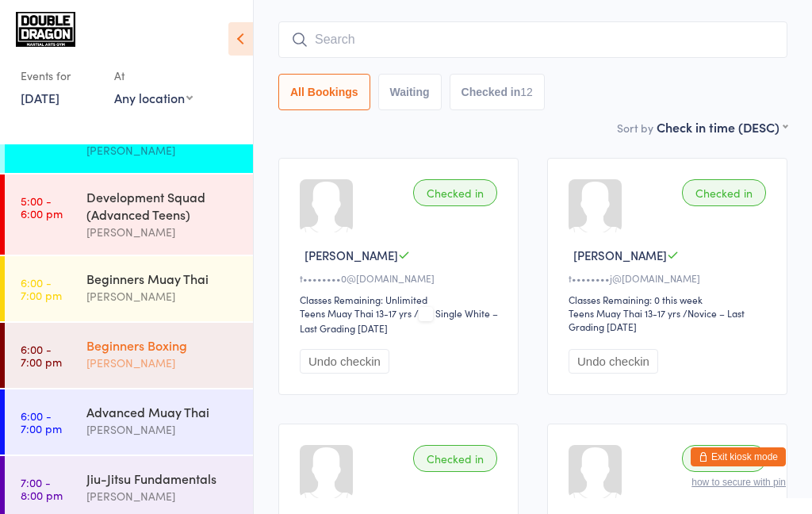
click at [98, 352] on div "Beginners Boxing" at bounding box center [162, 344] width 153 height 17
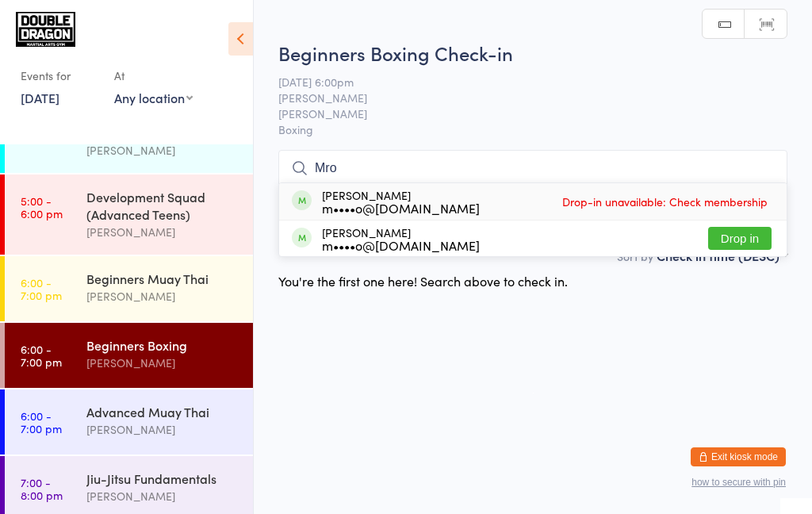
type input "Mro"
click at [738, 244] on button "Drop in" at bounding box center [739, 238] width 63 height 23
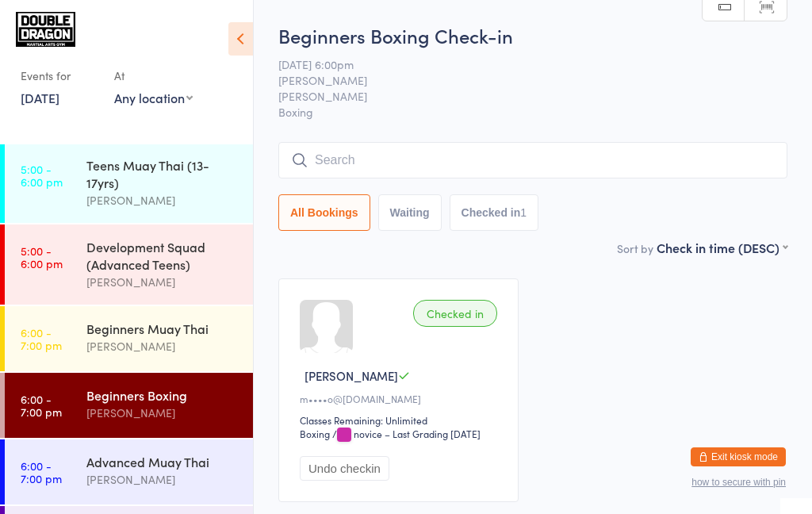
scroll to position [124, 0]
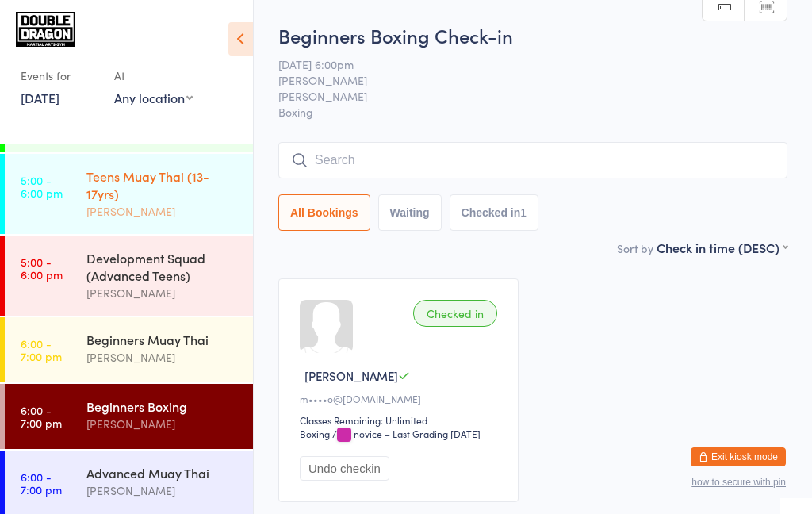
click at [198, 211] on div "[PERSON_NAME]" at bounding box center [162, 211] width 153 height 18
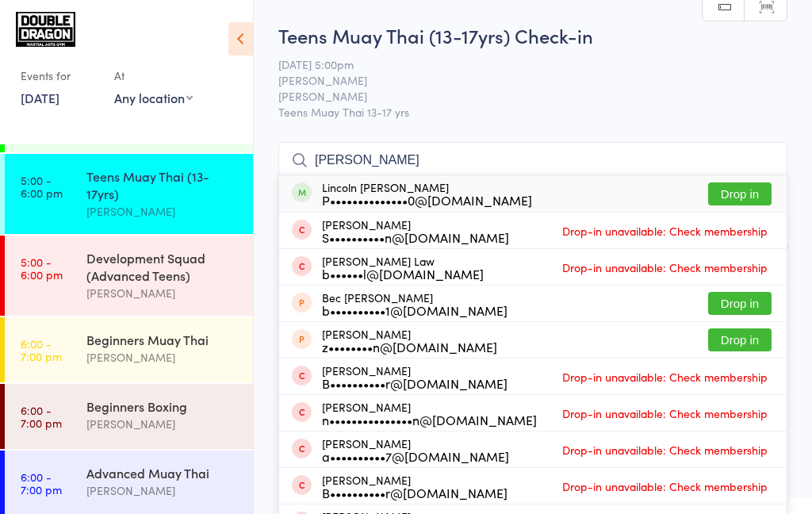
click at [776, 102] on div "17 Sep 5:00pm Rowan Sangster Sutherland Teens Muay Thai 13-17 yrs" at bounding box center [532, 87] width 509 height 63
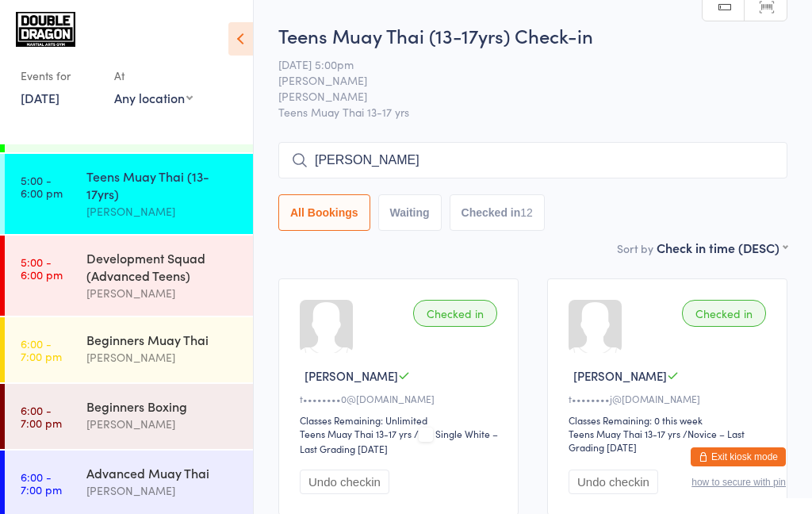
click at [497, 166] on input "Parkin" at bounding box center [532, 160] width 509 height 36
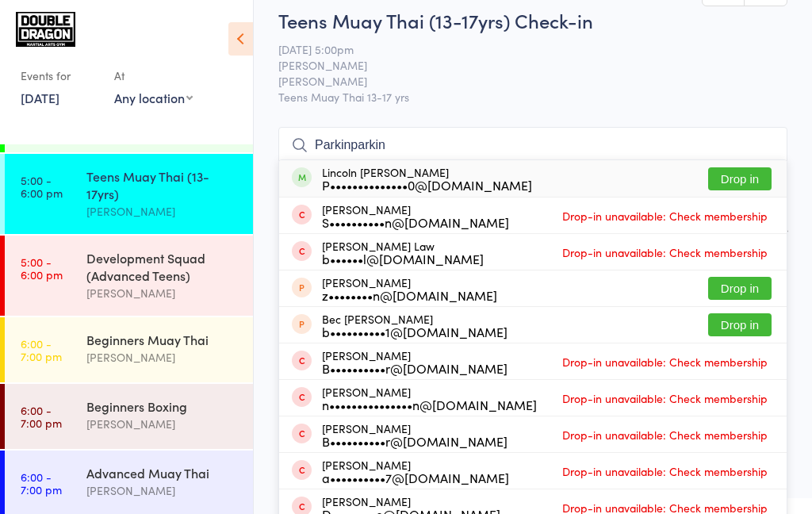
scroll to position [17, 0]
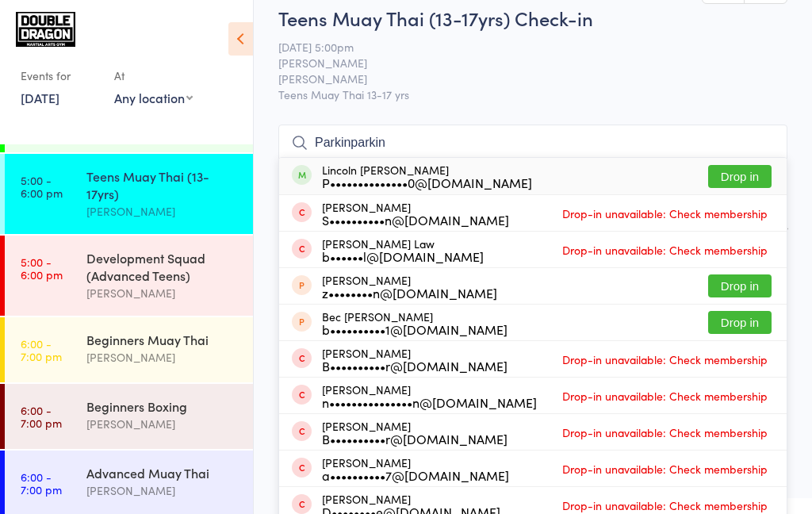
type input "Parkinparkin"
click at [736, 181] on button "Drop in" at bounding box center [739, 176] width 63 height 23
